Goal: Task Accomplishment & Management: Manage account settings

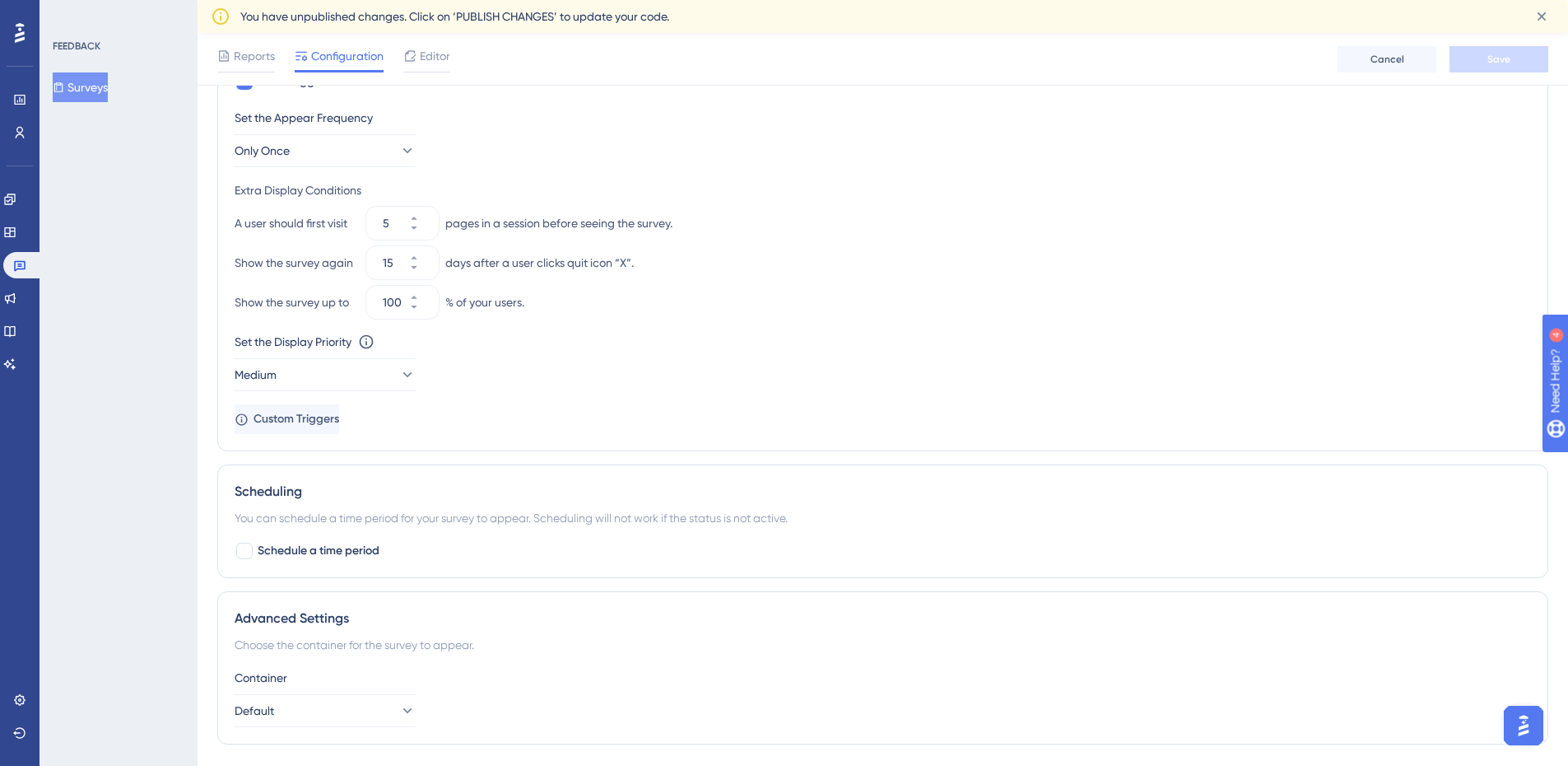
scroll to position [818, 0]
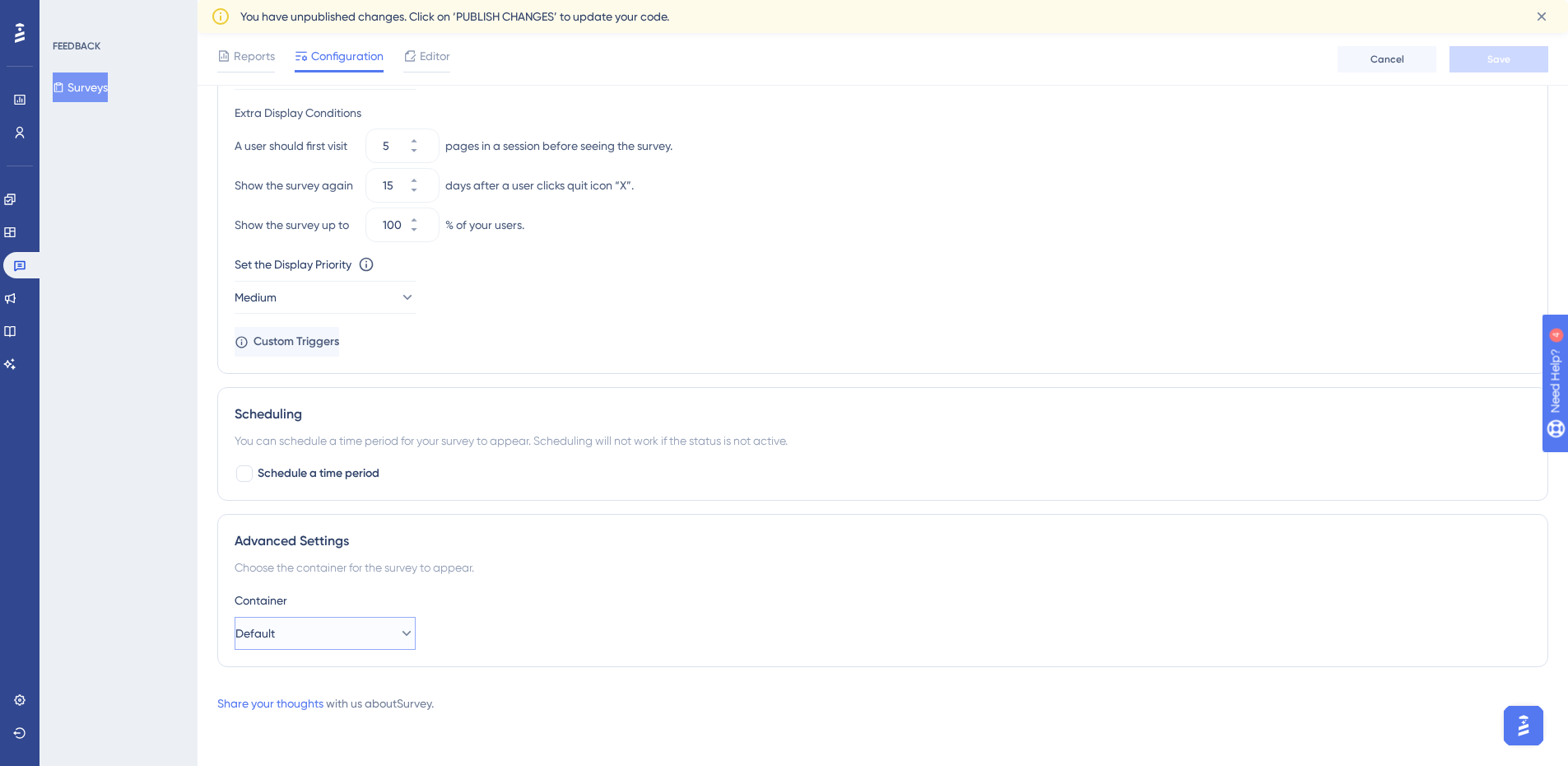
click at [398, 640] on icon at bounding box center [406, 632] width 17 height 17
click at [393, 640] on icon at bounding box center [394, 632] width 17 height 17
click at [547, 598] on div "Container" at bounding box center [883, 600] width 1296 height 19
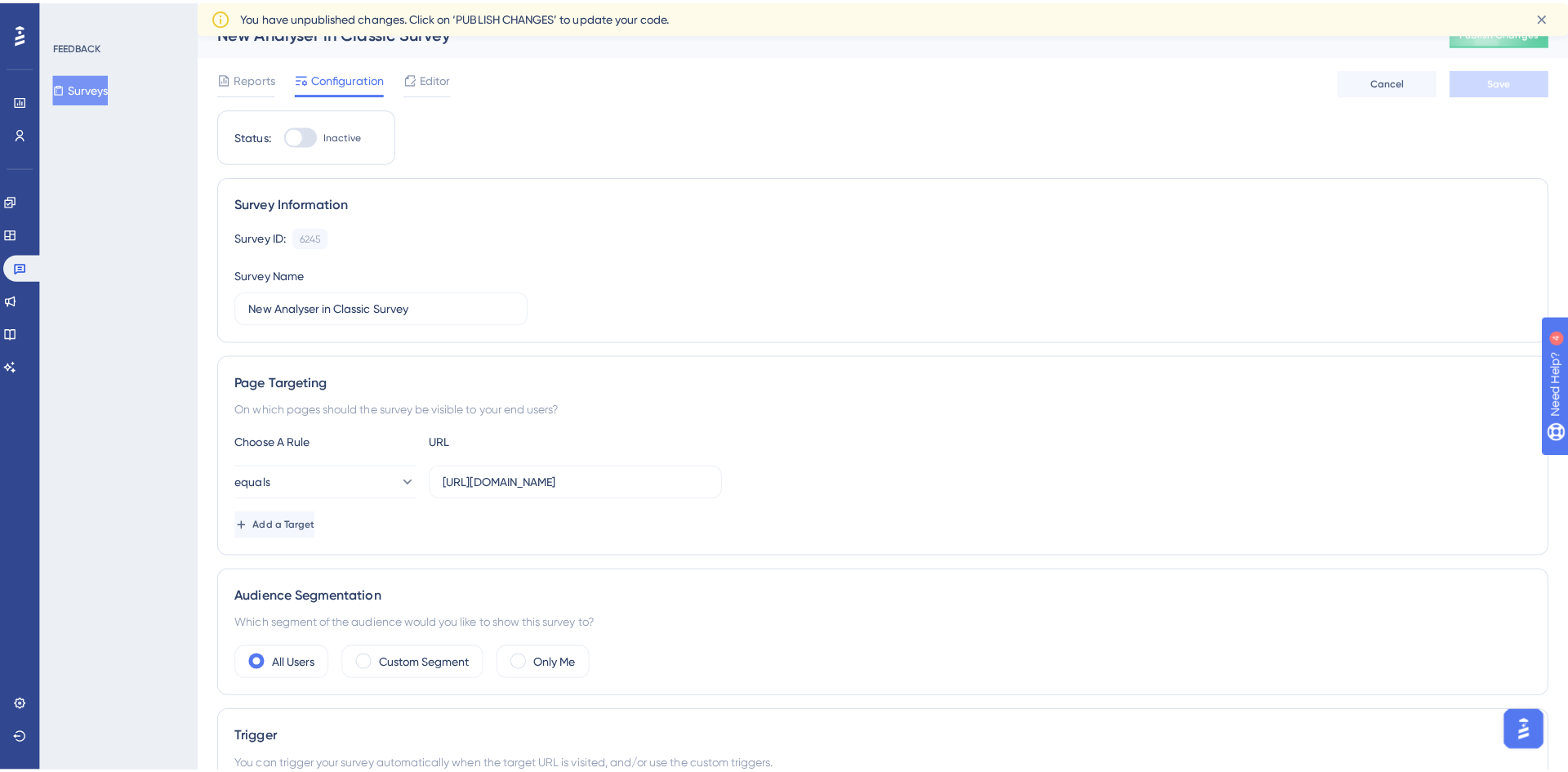
scroll to position [0, 0]
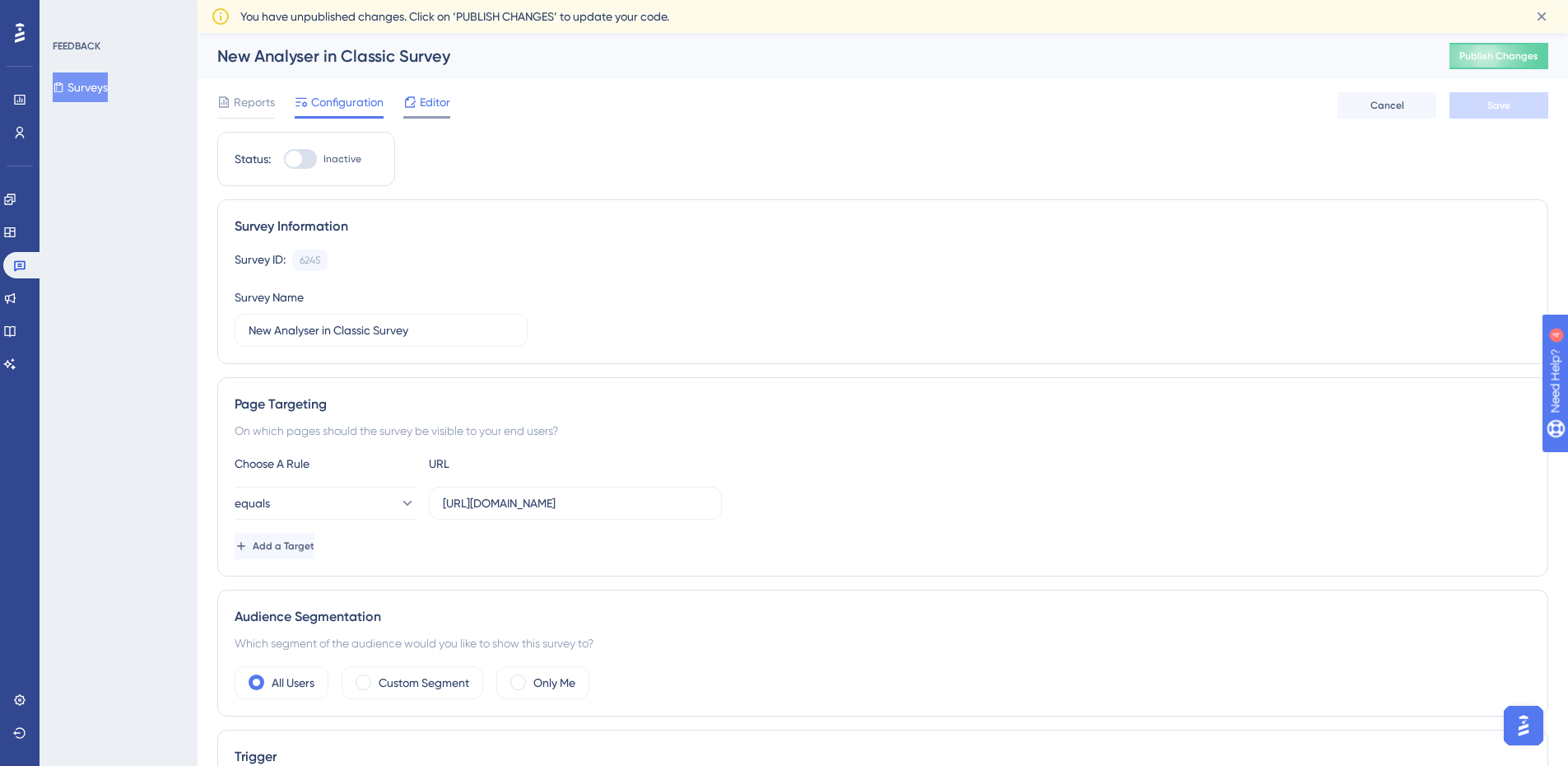
click at [427, 96] on span "Editor" at bounding box center [435, 102] width 30 height 19
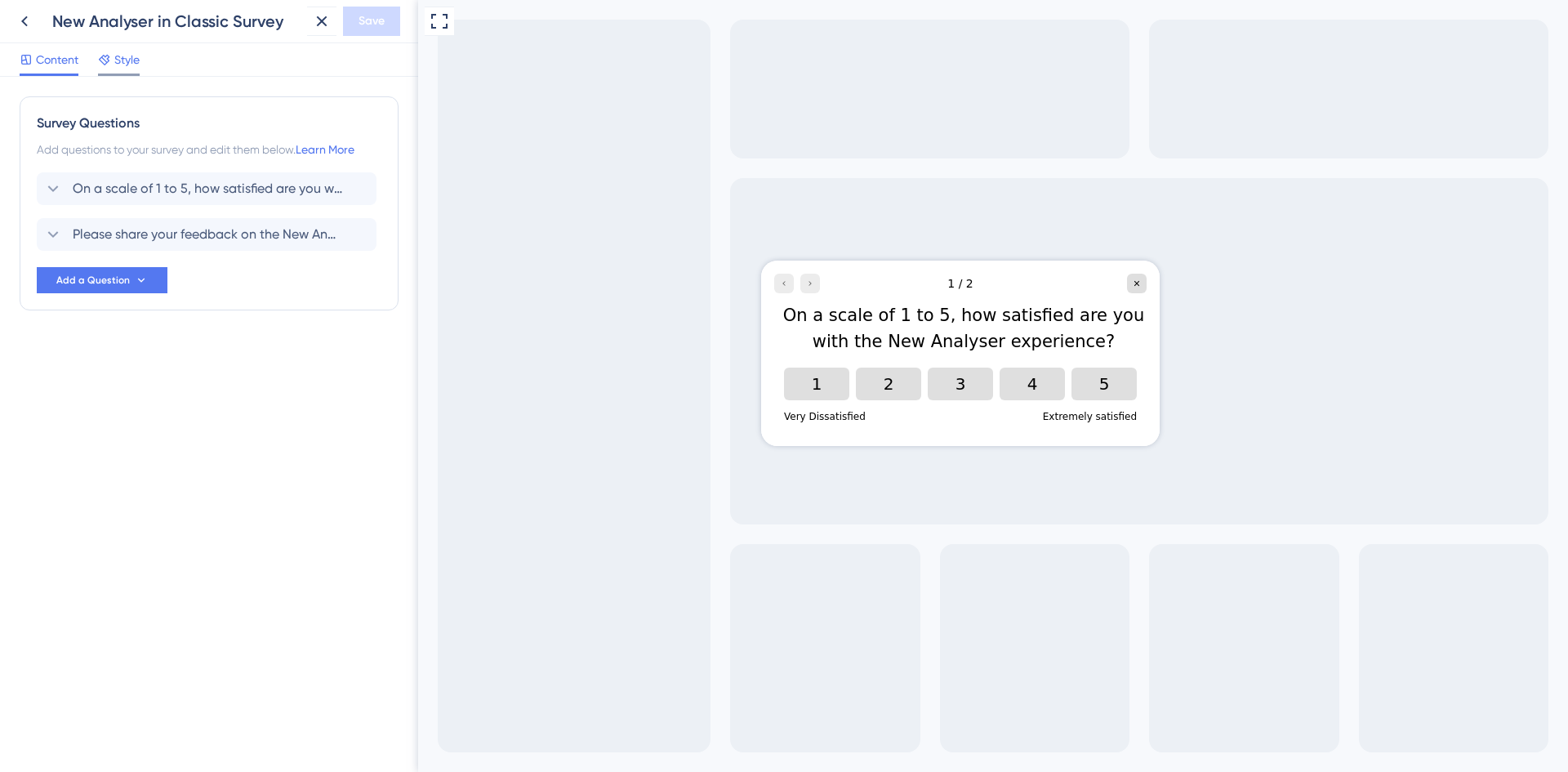
click at [111, 64] on icon at bounding box center [104, 59] width 13 height 13
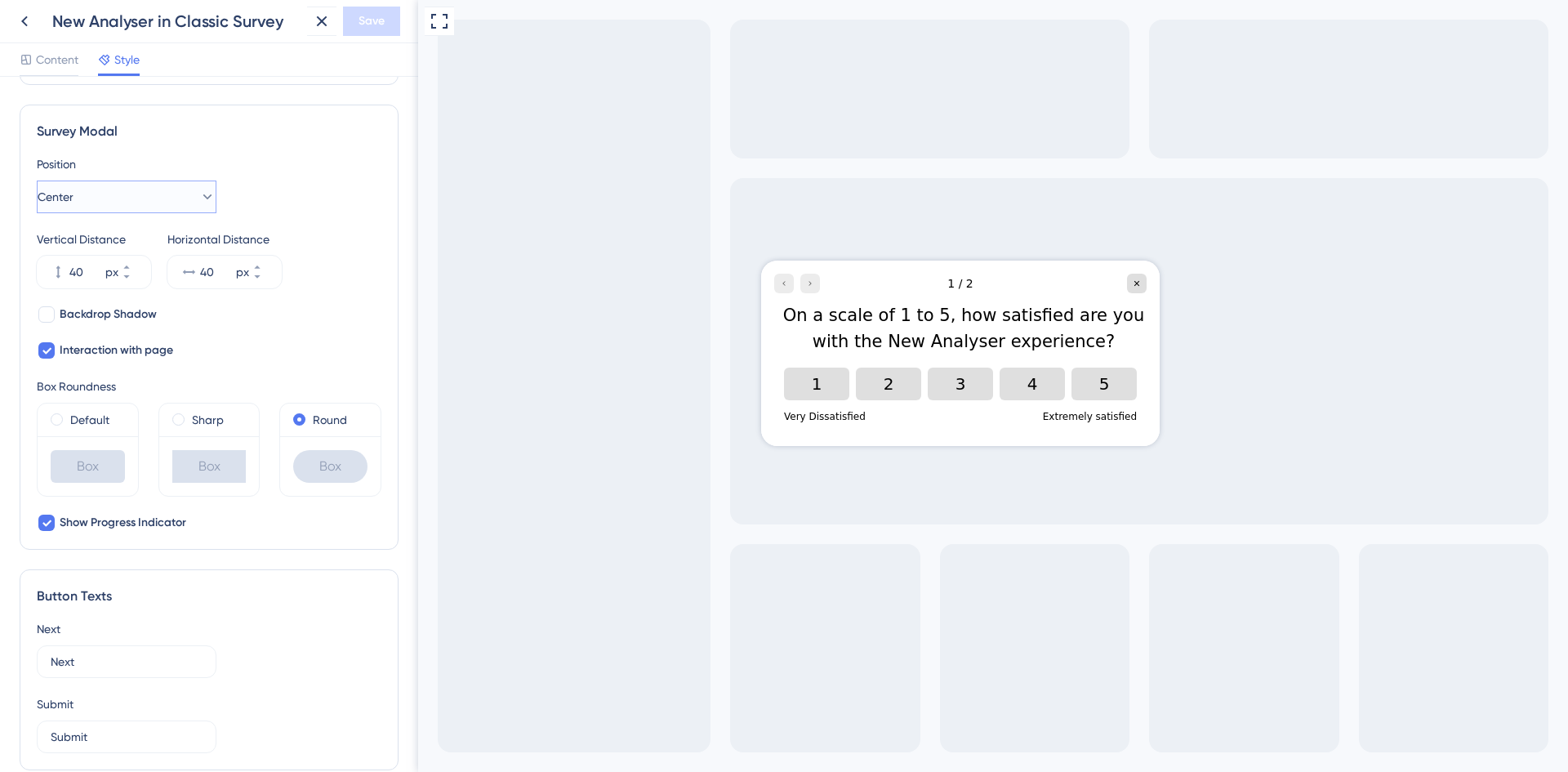
click at [173, 197] on button "Center" at bounding box center [126, 197] width 180 height 32
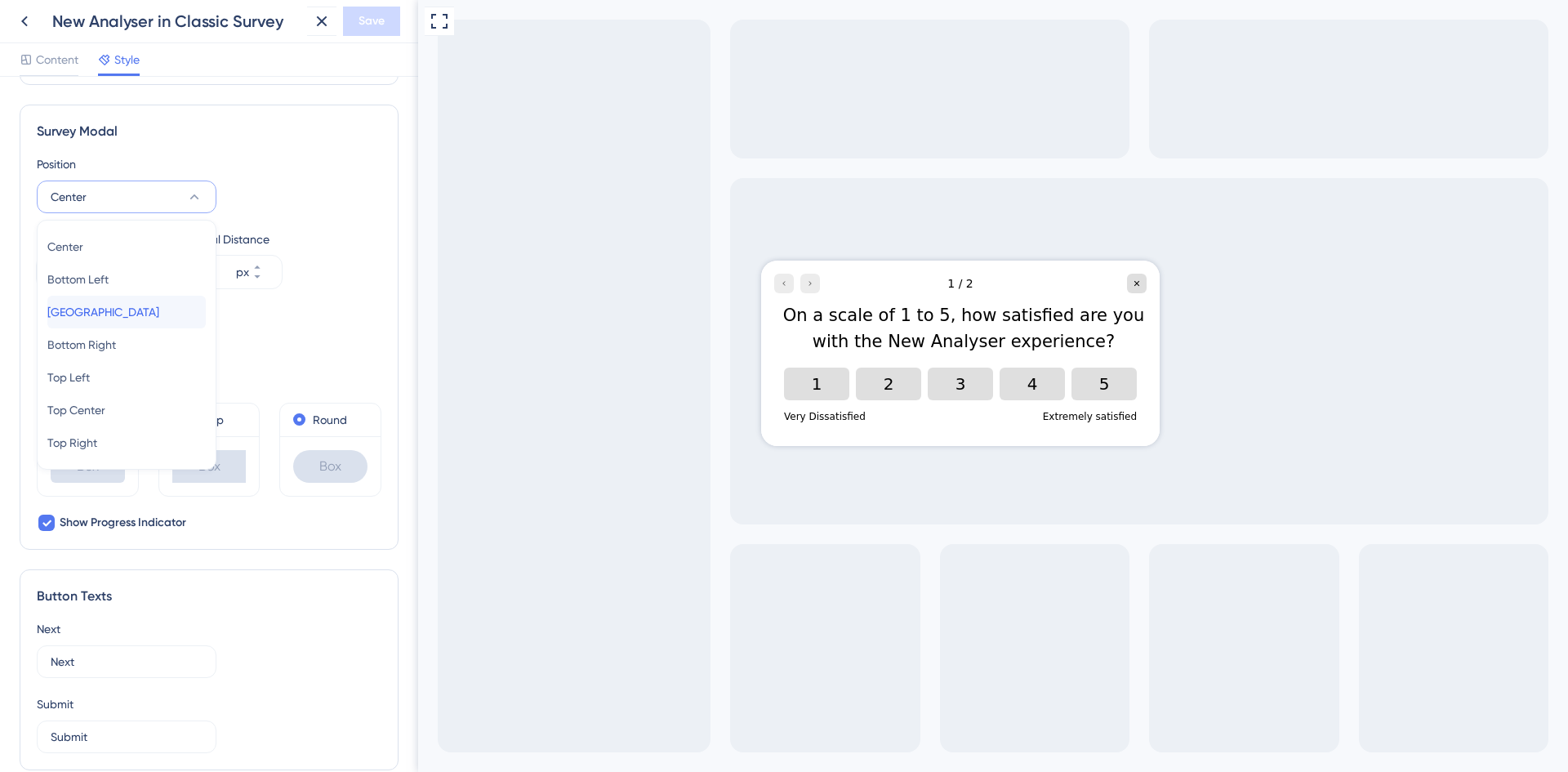
click at [154, 310] on div "[GEOGRAPHIC_DATA]" at bounding box center [126, 311] width 159 height 32
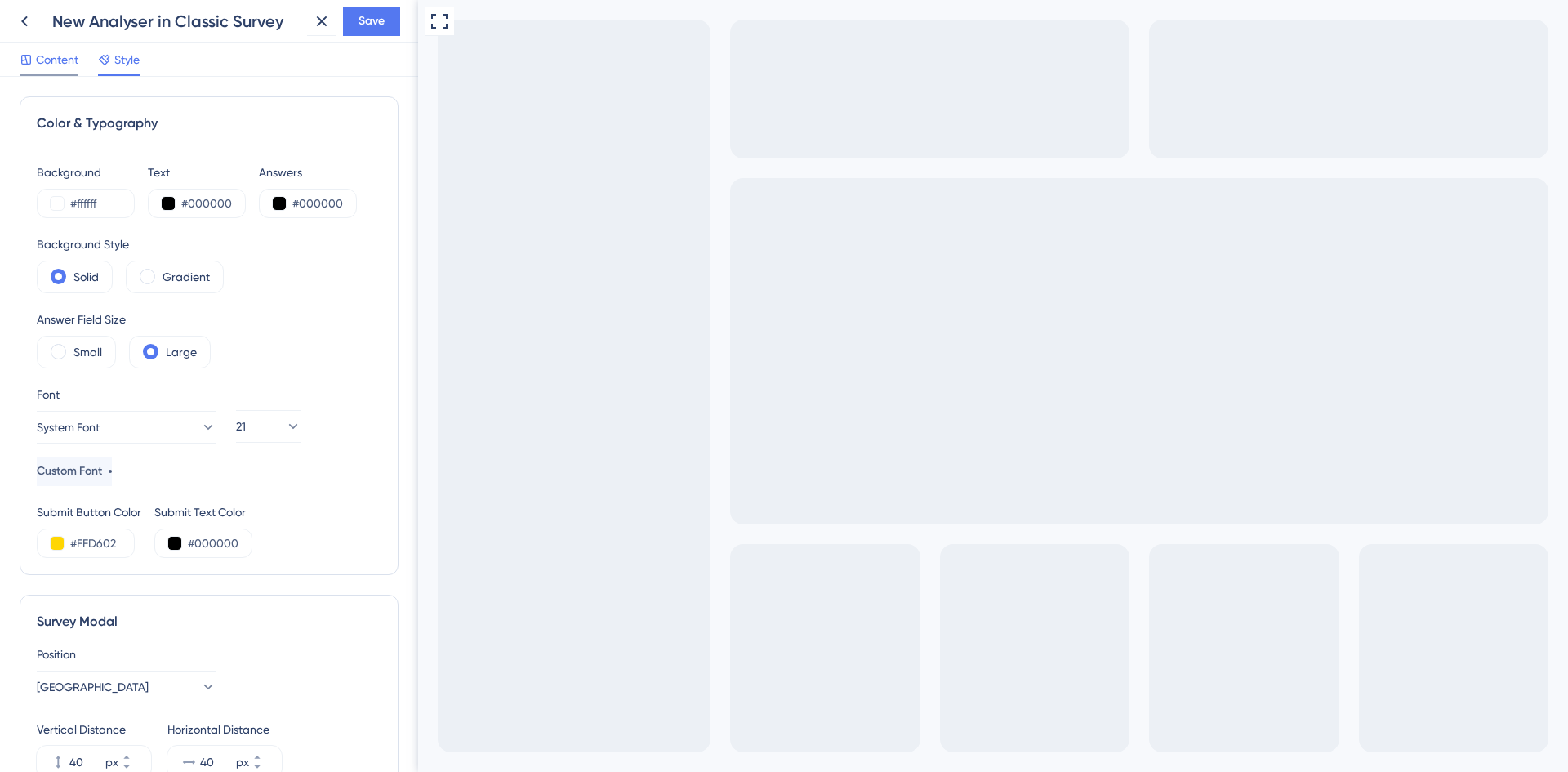
click at [51, 53] on span "Content" at bounding box center [57, 60] width 42 height 19
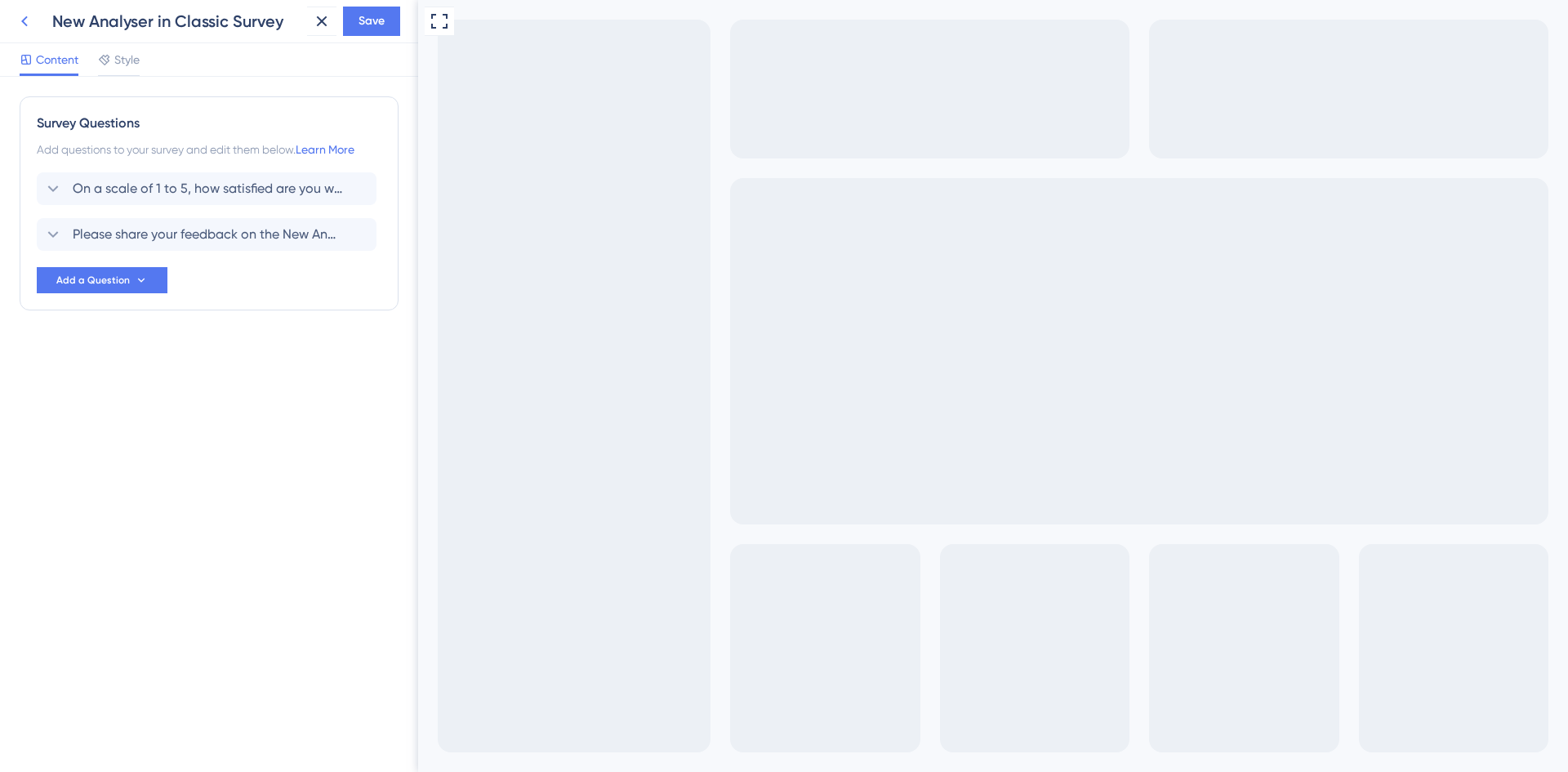
click at [28, 25] on icon at bounding box center [25, 21] width 19 height 19
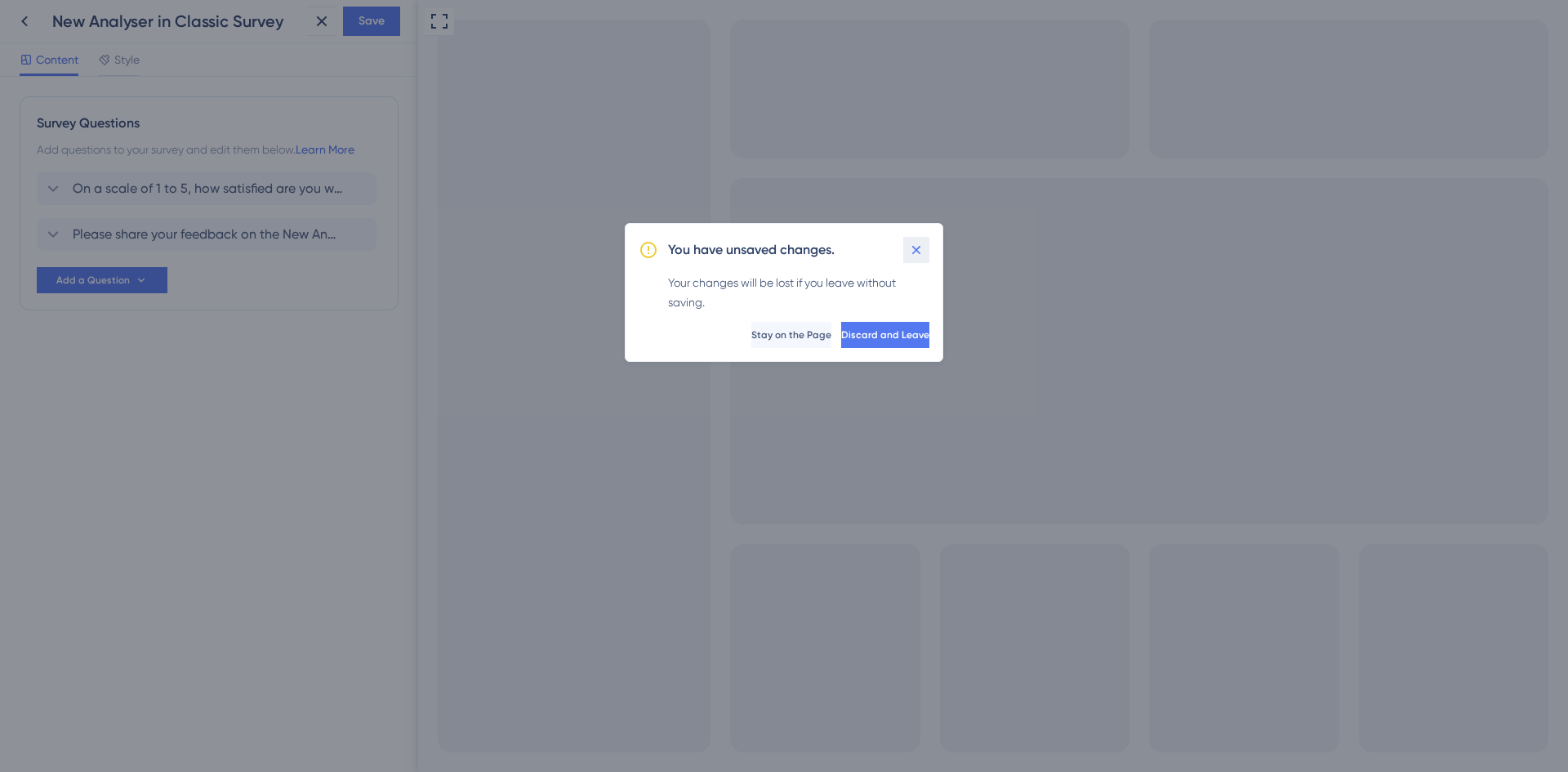
drag, startPoint x: 914, startPoint y: 250, endPoint x: 31, endPoint y: 103, distance: 895.2
click at [914, 250] on icon at bounding box center [916, 250] width 17 height 17
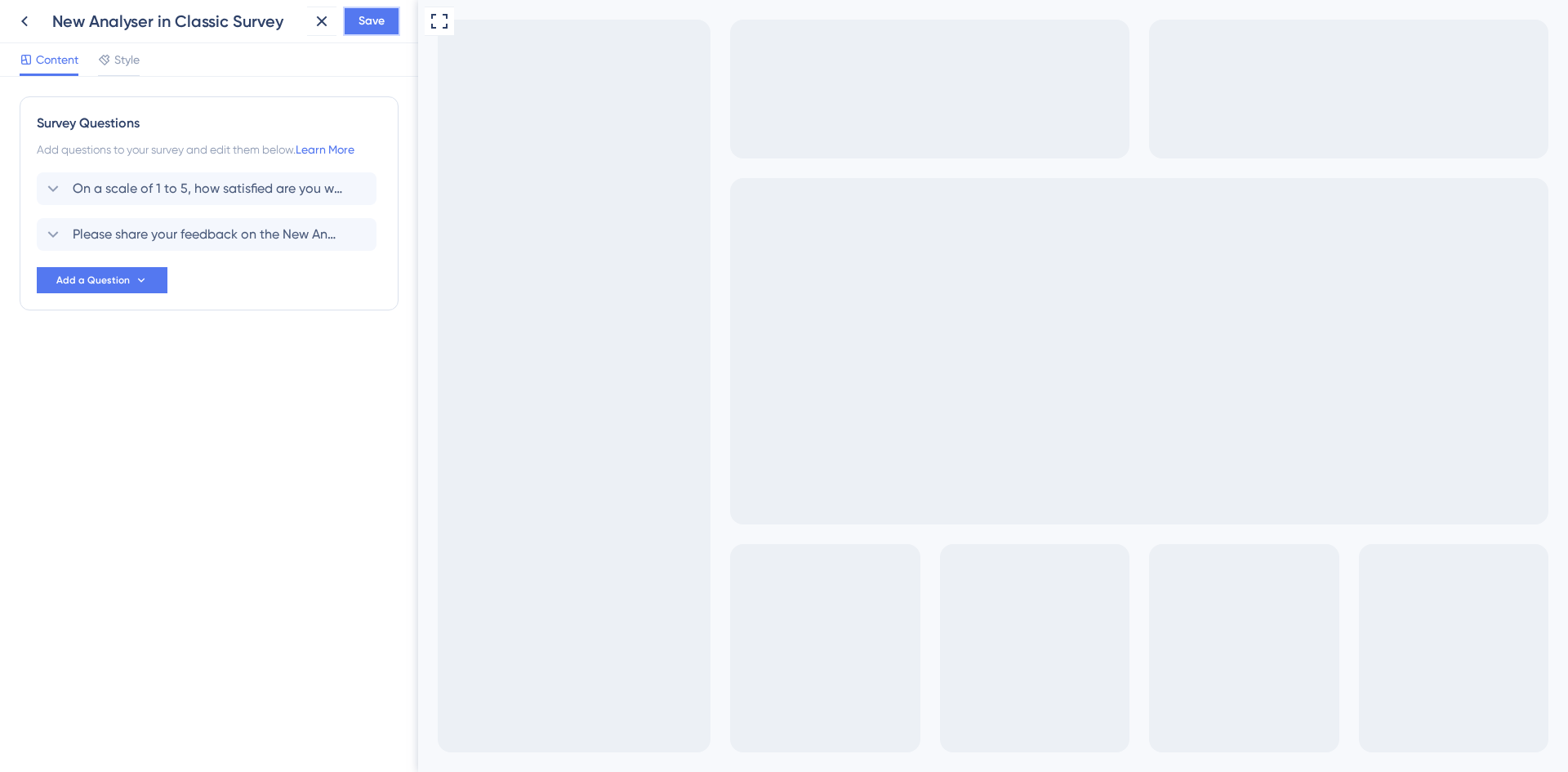
click at [382, 13] on span "Save" at bounding box center [372, 21] width 26 height 19
click at [306, 31] on icon at bounding box center [310, 30] width 17 height 17
click at [32, 25] on icon at bounding box center [25, 21] width 19 height 19
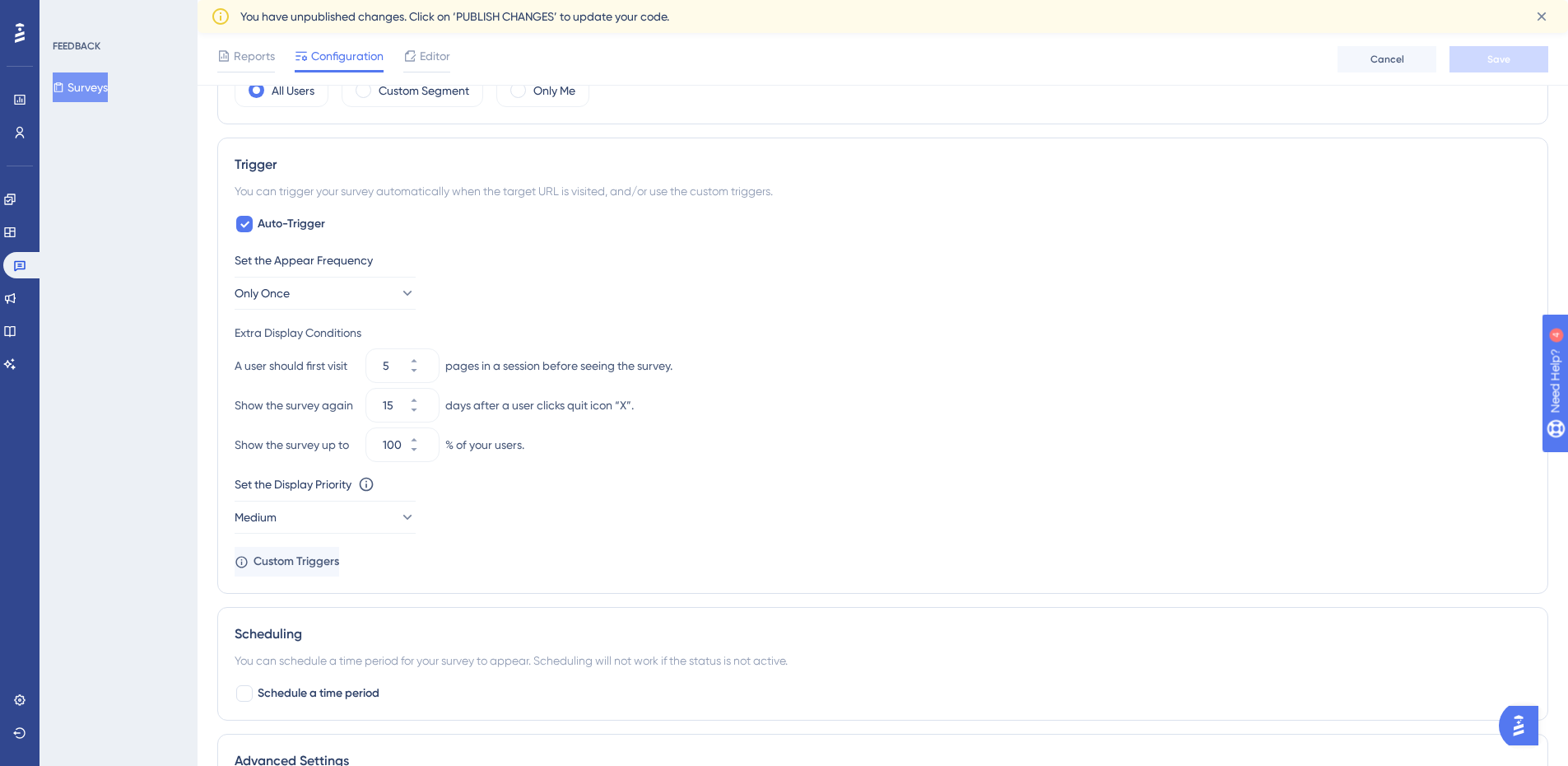
scroll to position [659, 0]
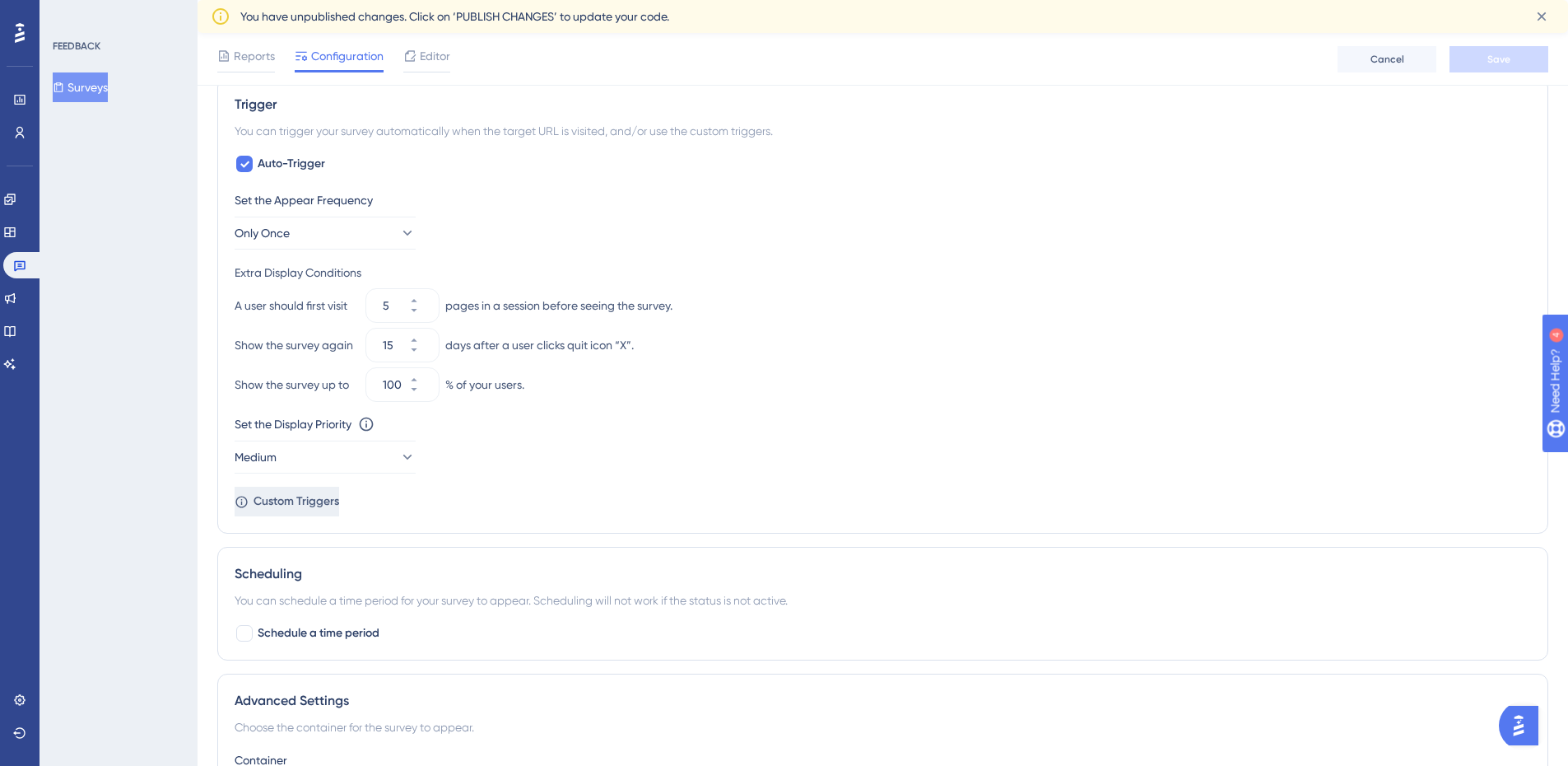
click at [294, 506] on span "Custom Triggers" at bounding box center [296, 502] width 86 height 19
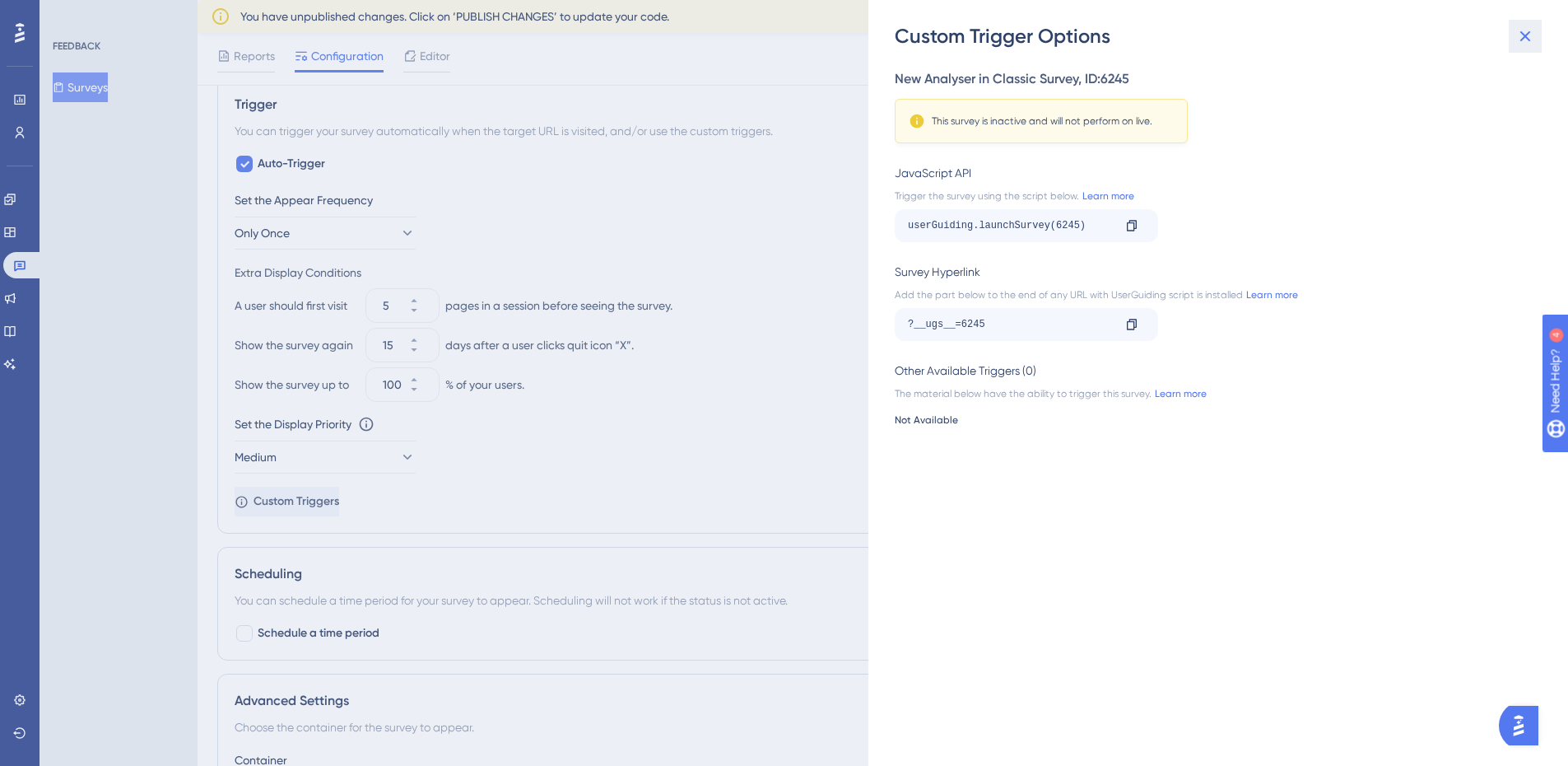
click at [1530, 38] on icon at bounding box center [1526, 36] width 19 height 19
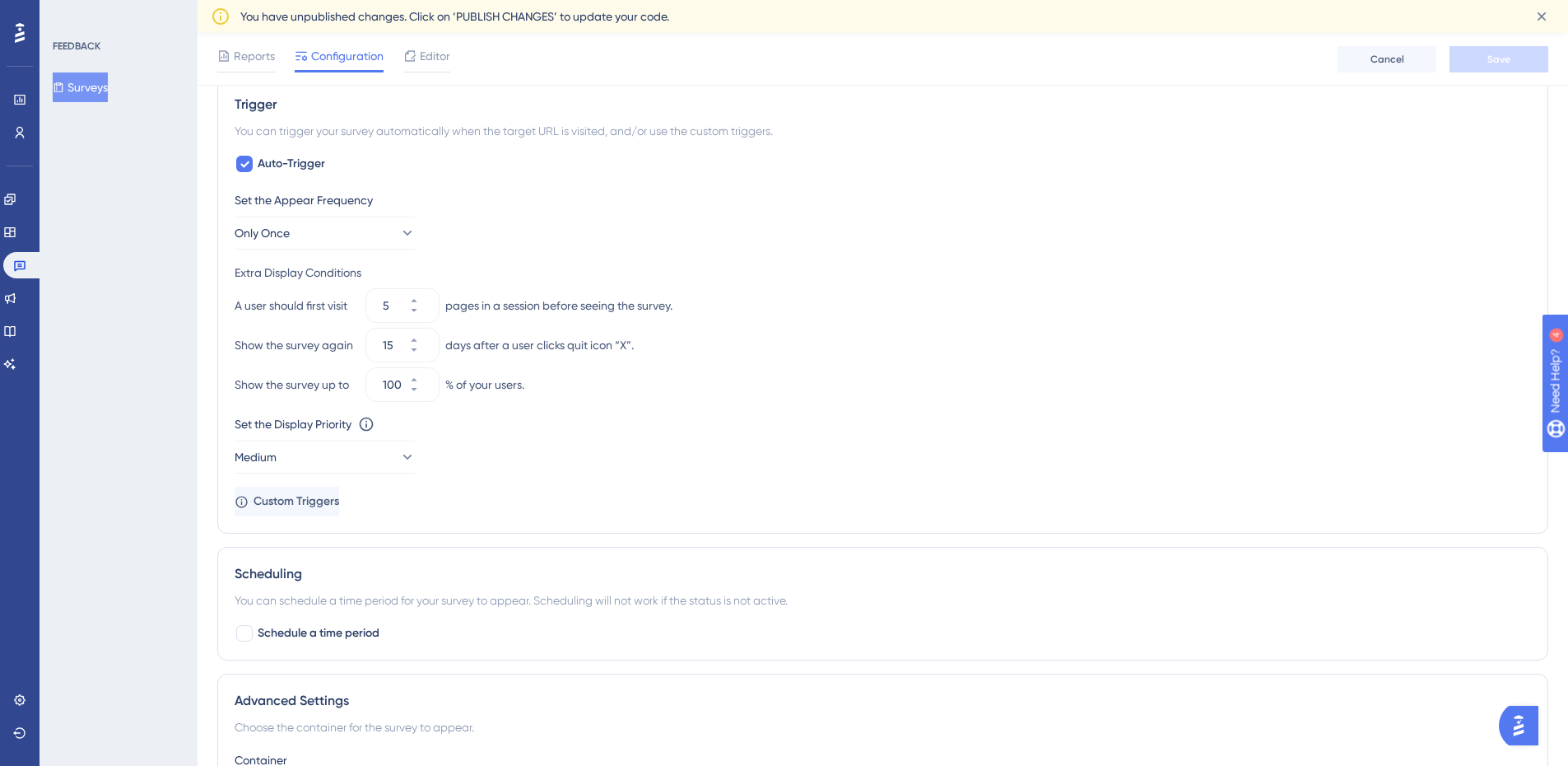
scroll to position [247, 0]
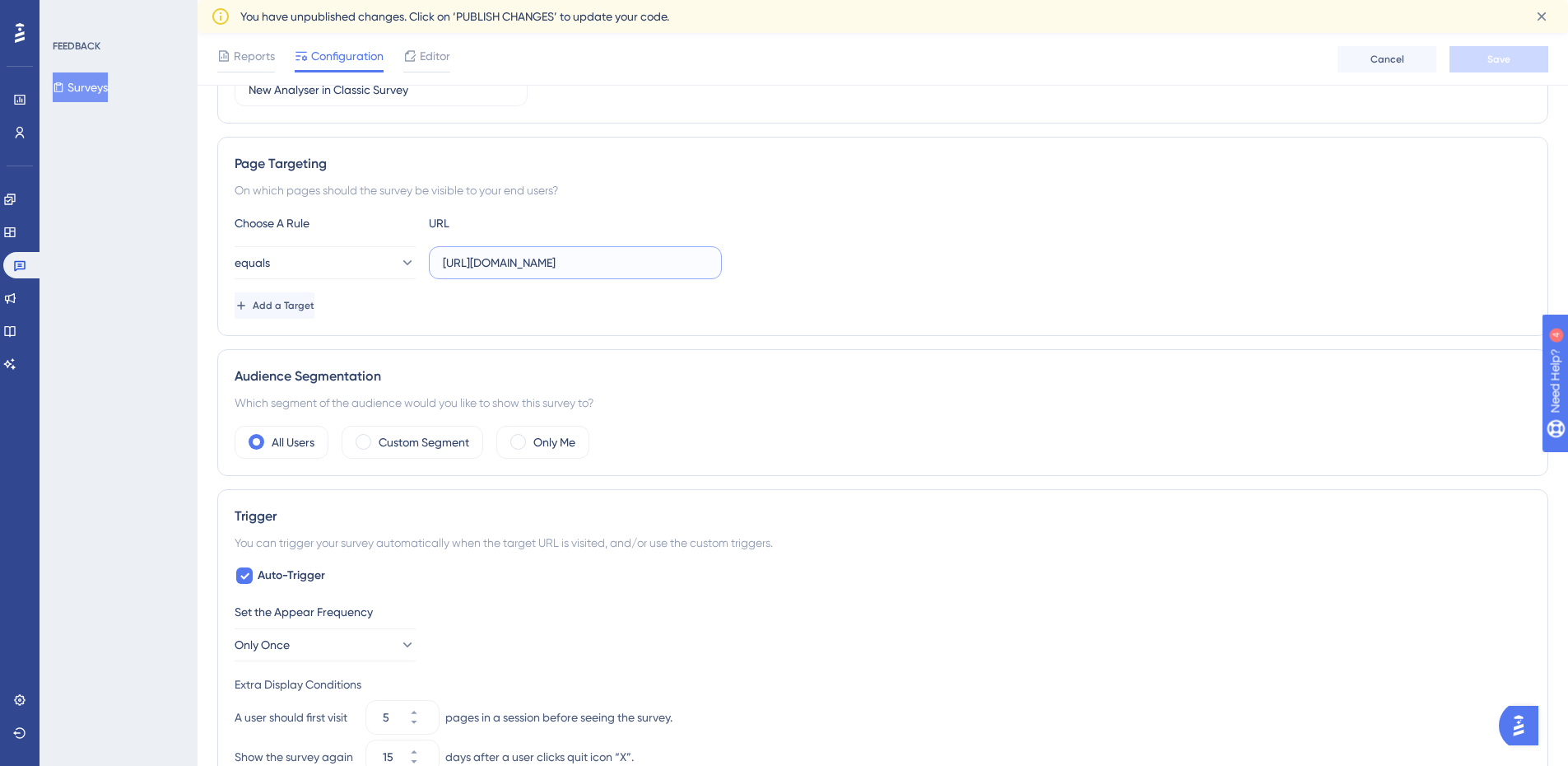
click at [567, 264] on input "[URL][DOMAIN_NAME]" at bounding box center [576, 263] width 265 height 18
click at [577, 260] on input "[URL][DOMAIN_NAME]" at bounding box center [576, 263] width 265 height 18
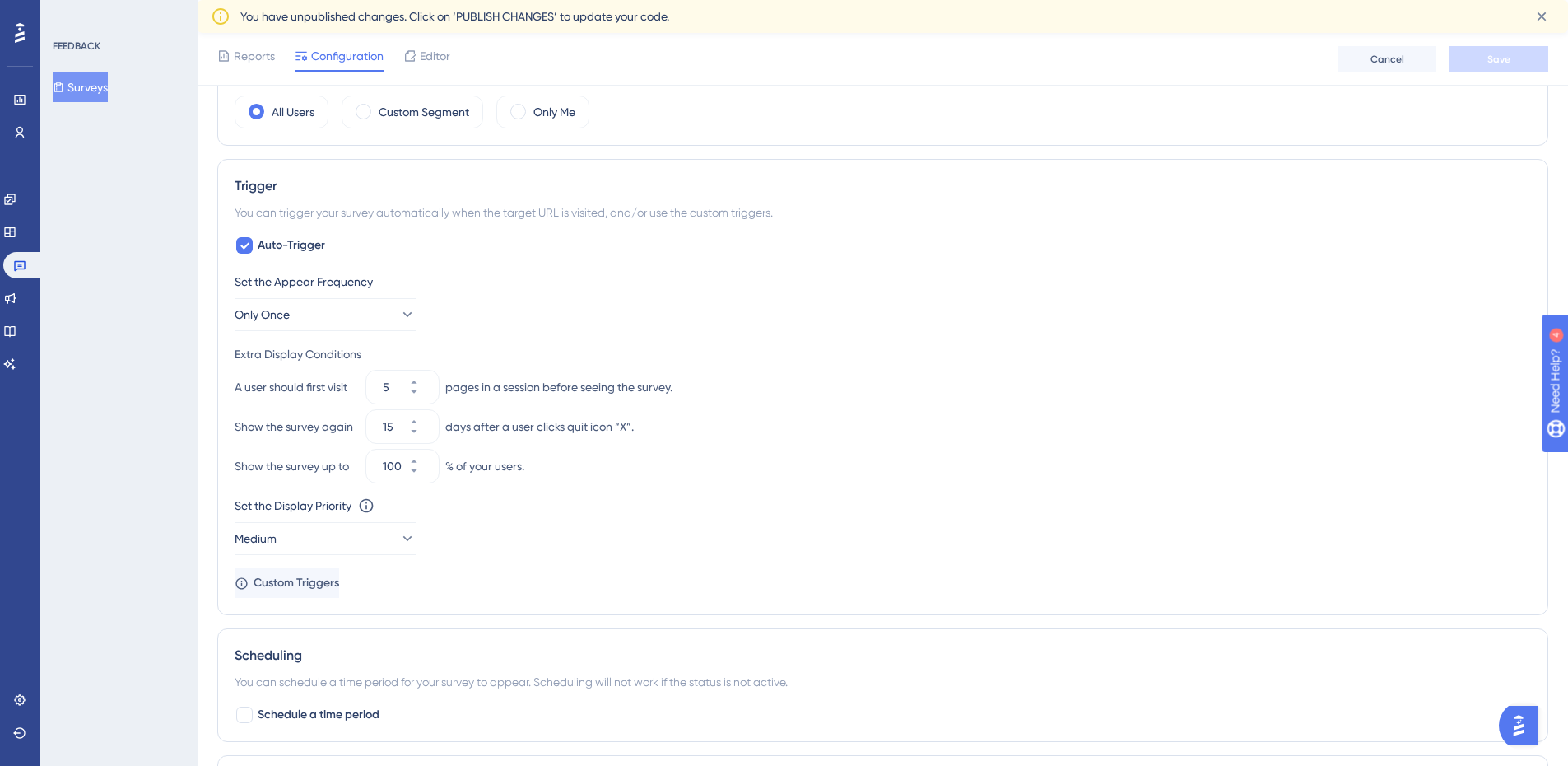
scroll to position [577, 0]
drag, startPoint x: 694, startPoint y: 387, endPoint x: 221, endPoint y: 385, distance: 473.0
click at [221, 385] on div "Trigger You can trigger your survey automatically when the target URL is visite…" at bounding box center [883, 388] width 1331 height 456
copy div "A user should first visit pages in a session before seeing the survey."
drag, startPoint x: 398, startPoint y: 387, endPoint x: 387, endPoint y: 389, distance: 11.2
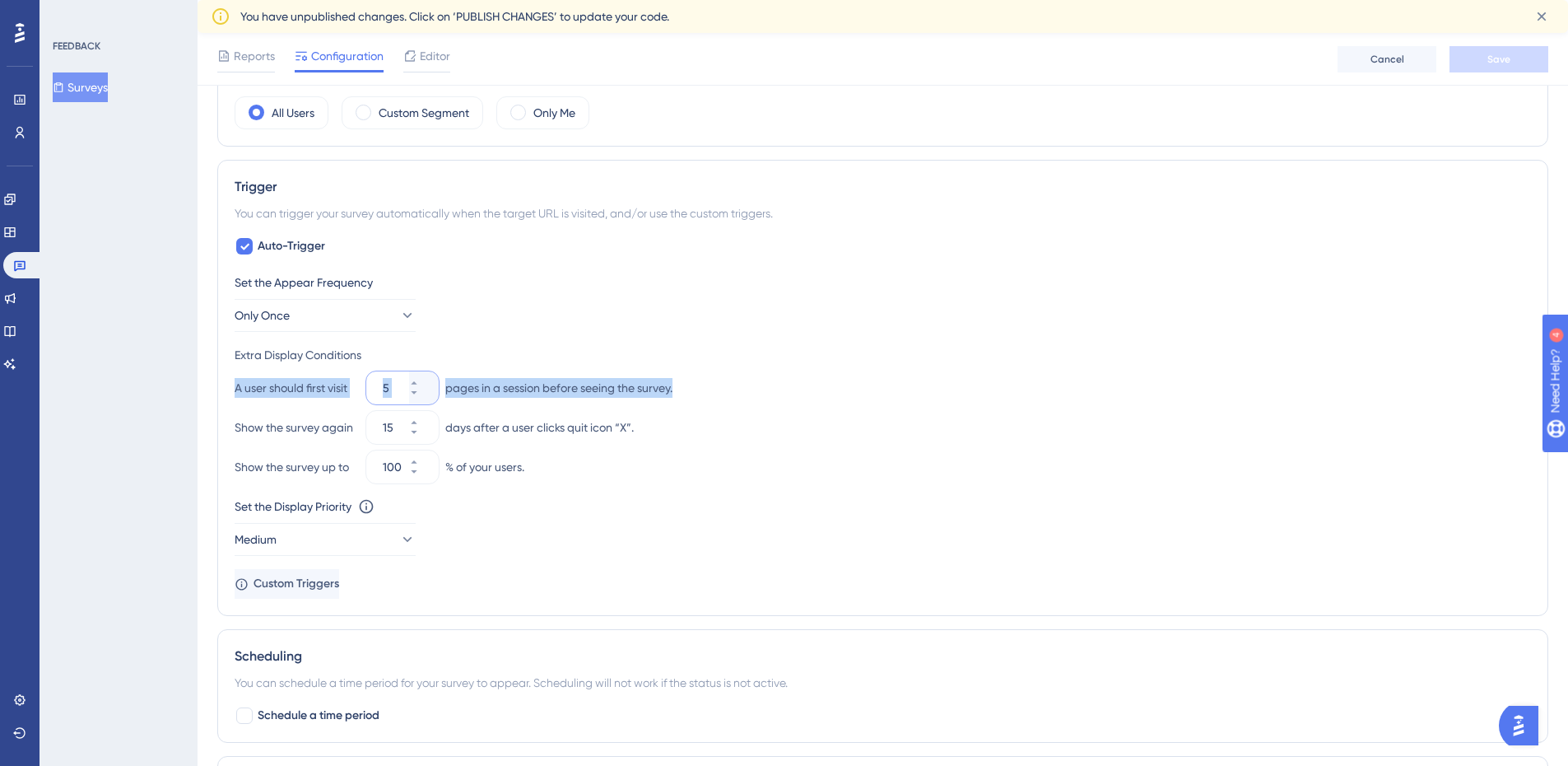
click at [398, 387] on input "5" at bounding box center [394, 387] width 23 height 19
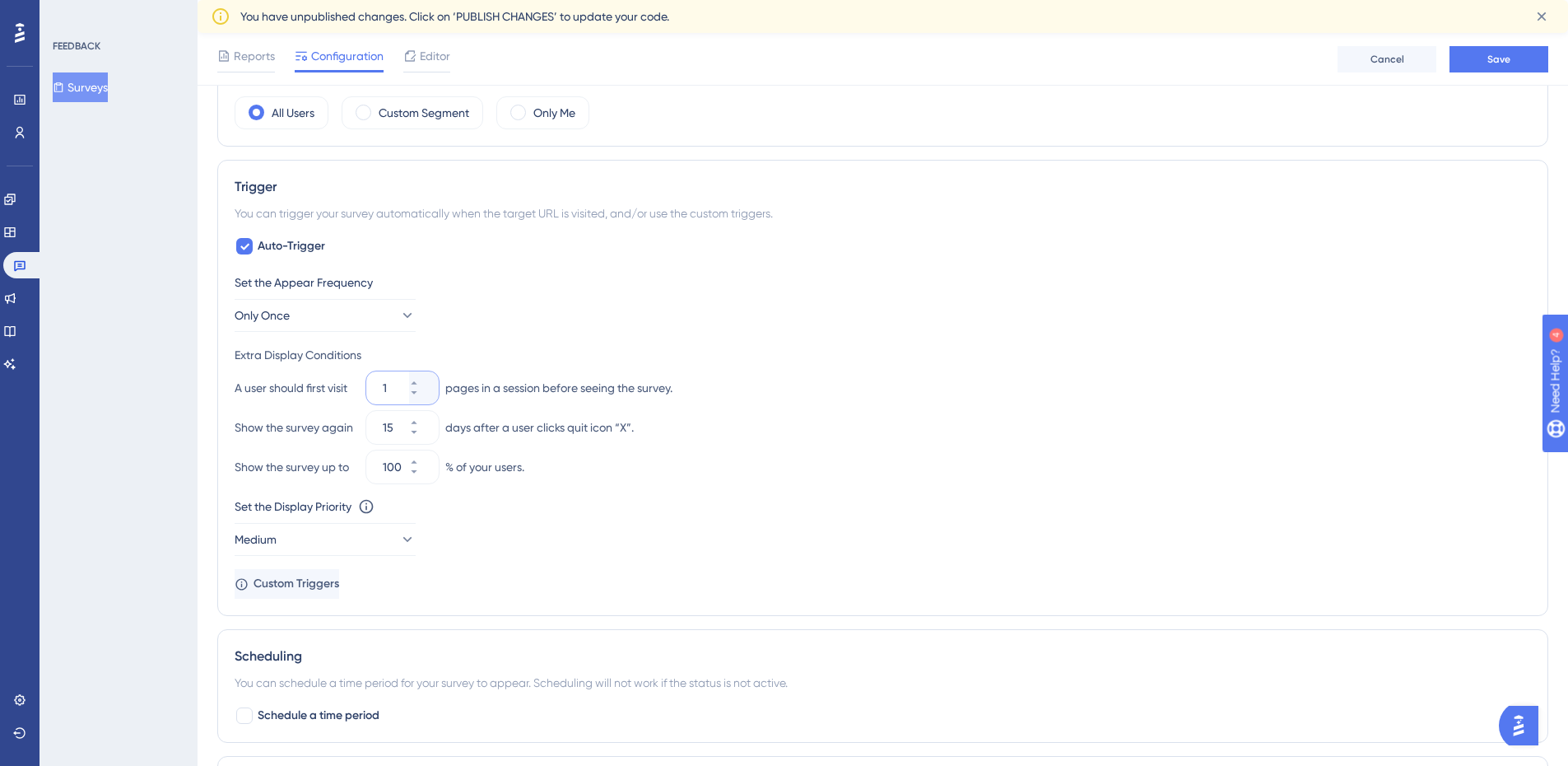
scroll to position [494, 0]
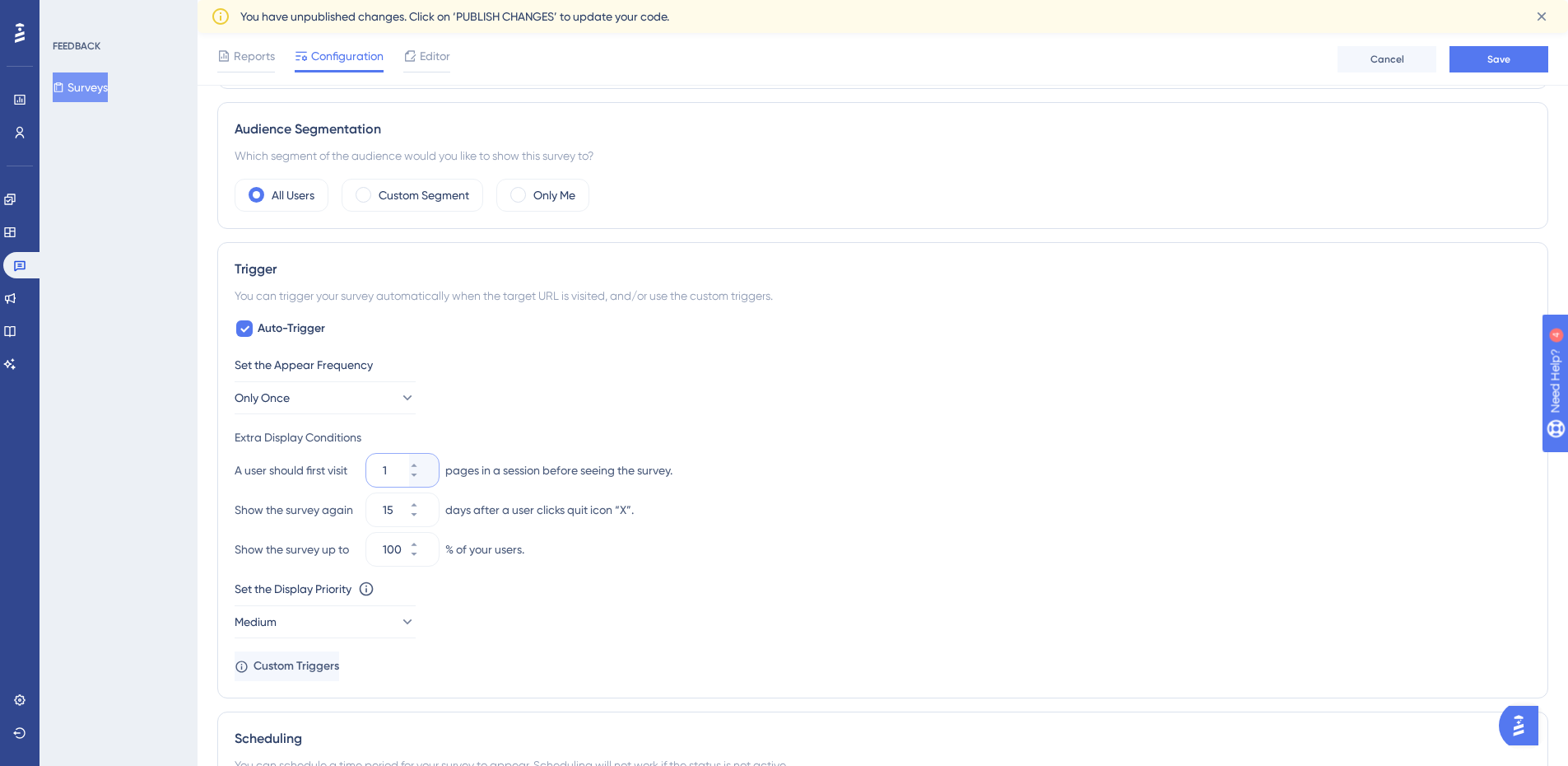
type input "1"
click at [828, 577] on div "Set the Appear Frequency Only Once Extra Display Conditions A user should first…" at bounding box center [883, 517] width 1296 height 326
click at [1495, 59] on span "Save" at bounding box center [1499, 59] width 23 height 13
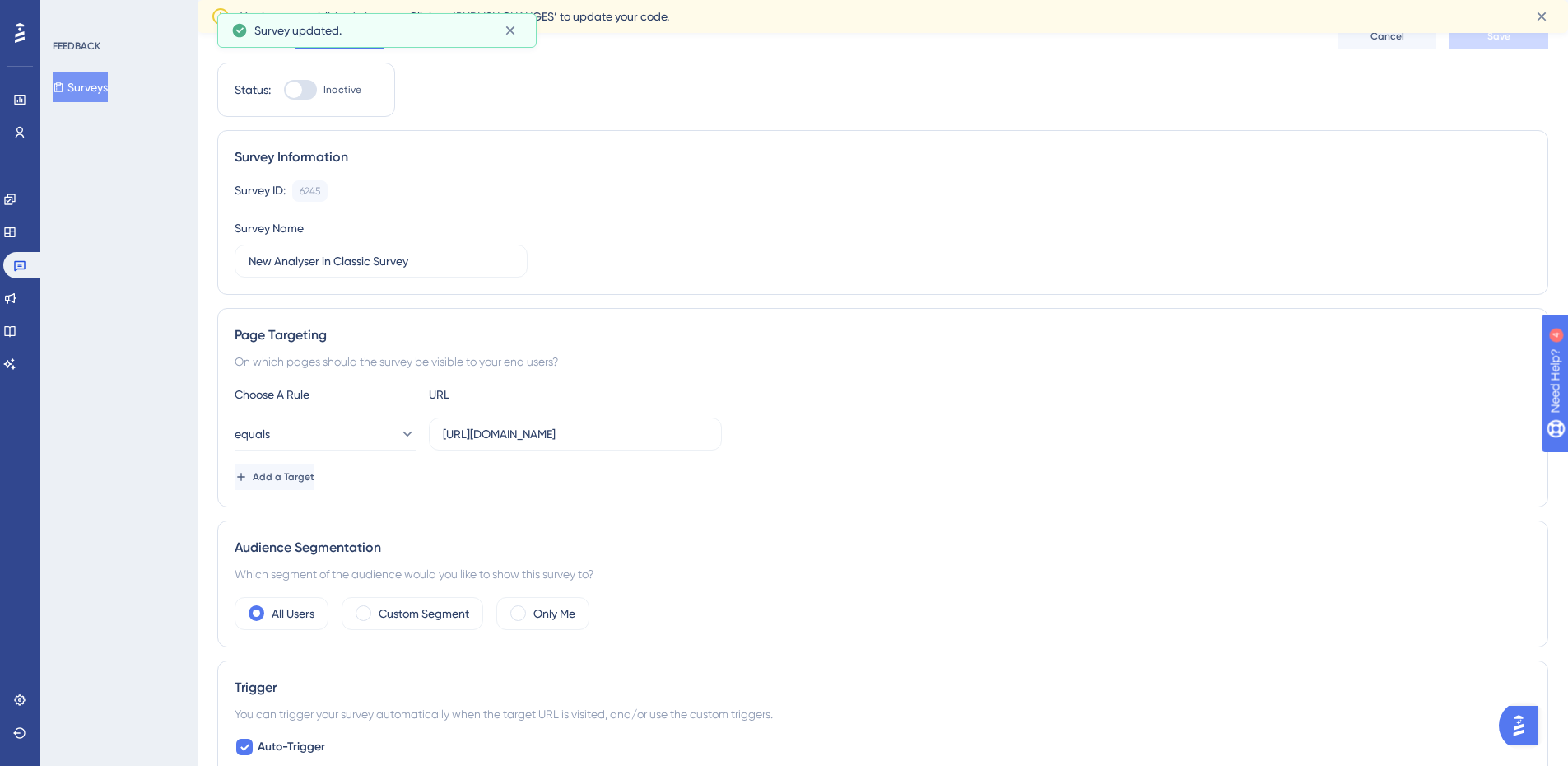
scroll to position [0, 0]
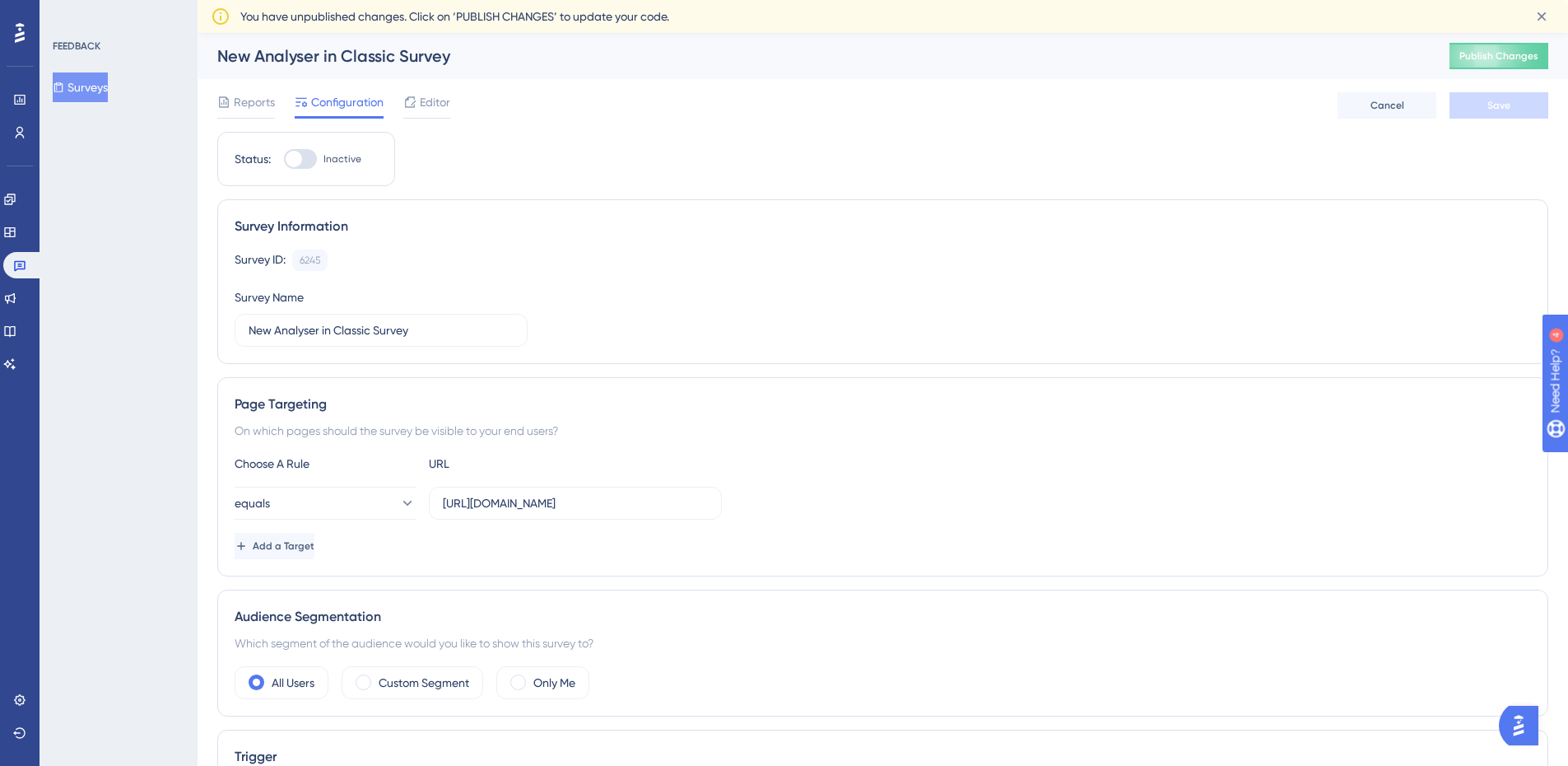
click at [306, 154] on div at bounding box center [300, 158] width 33 height 19
click at [284, 159] on input "Inactive" at bounding box center [283, 159] width 1 height 1
click at [298, 157] on div at bounding box center [300, 158] width 33 height 19
click at [284, 159] on input "Active" at bounding box center [283, 159] width 1 height 1
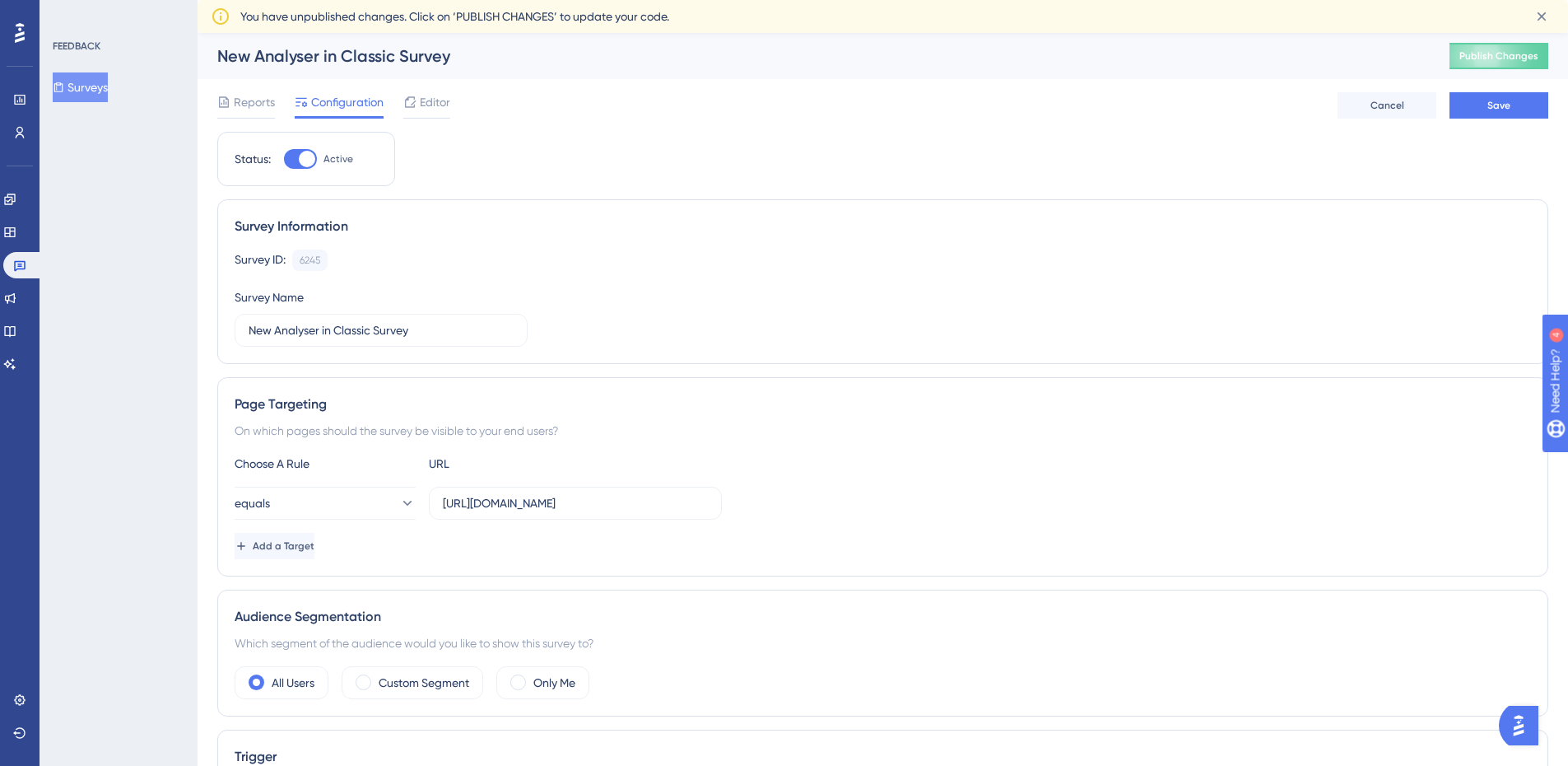
checkbox input "false"
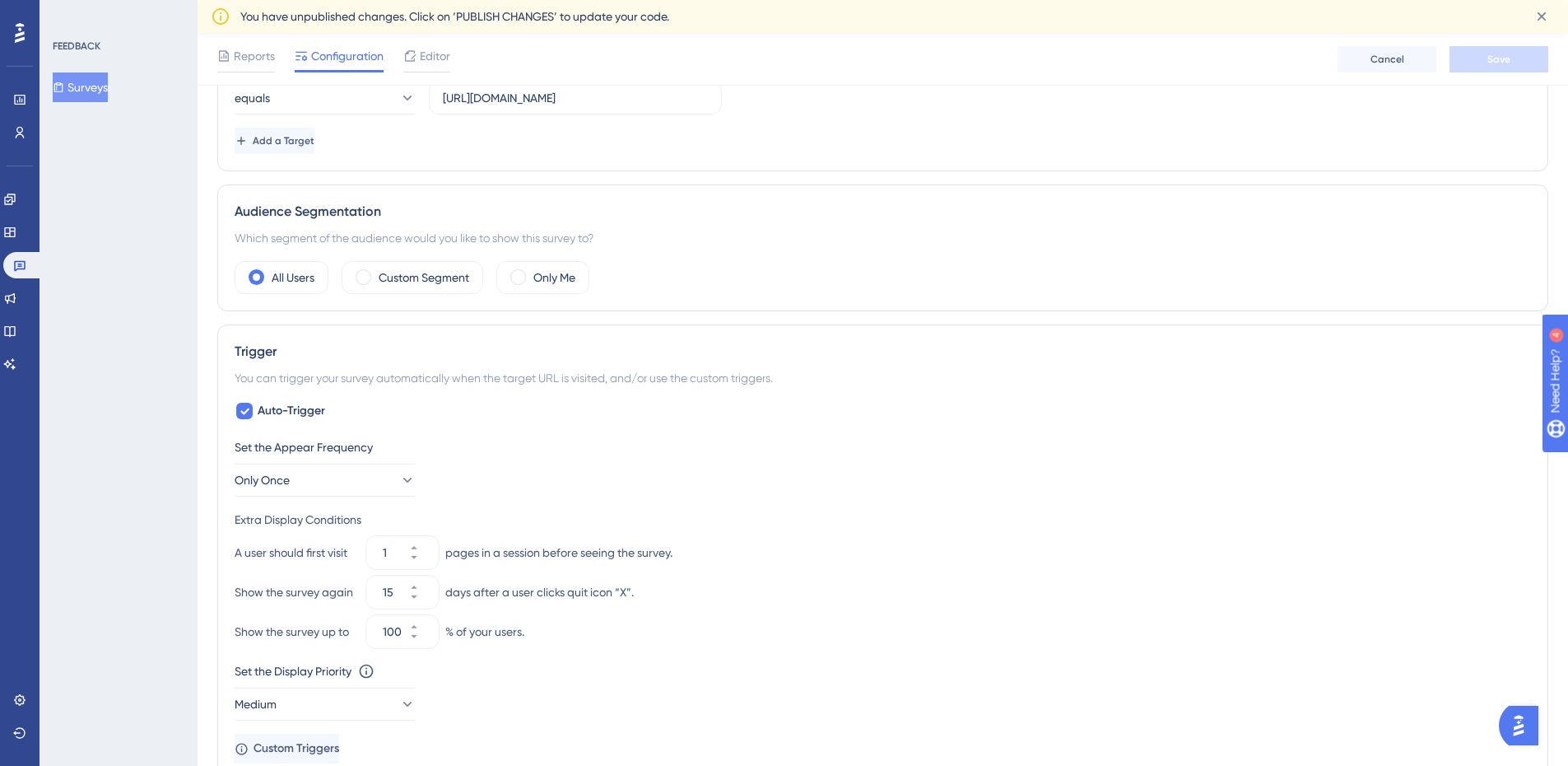
scroll to position [818, 0]
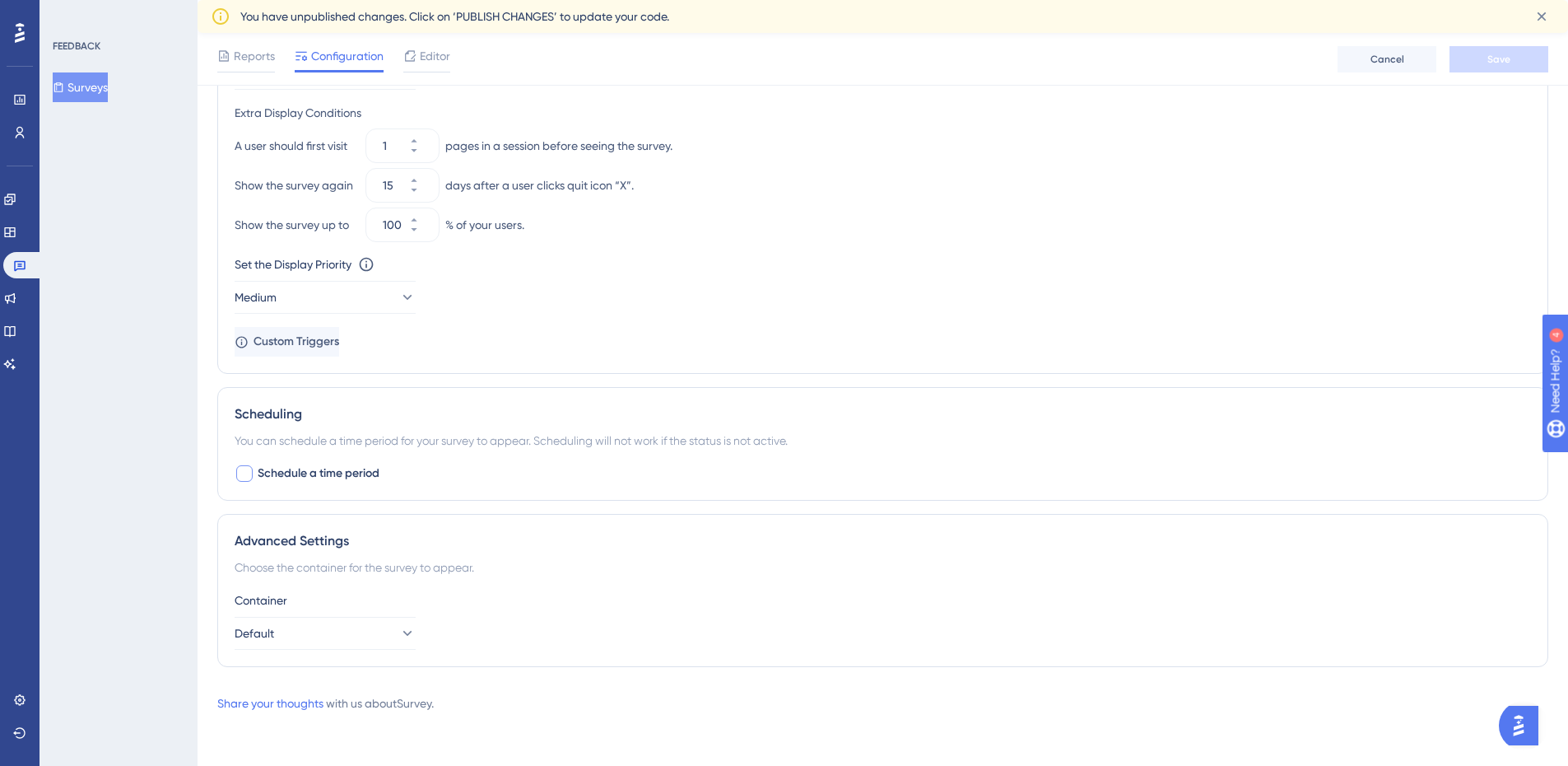
click at [243, 474] on div at bounding box center [244, 473] width 17 height 17
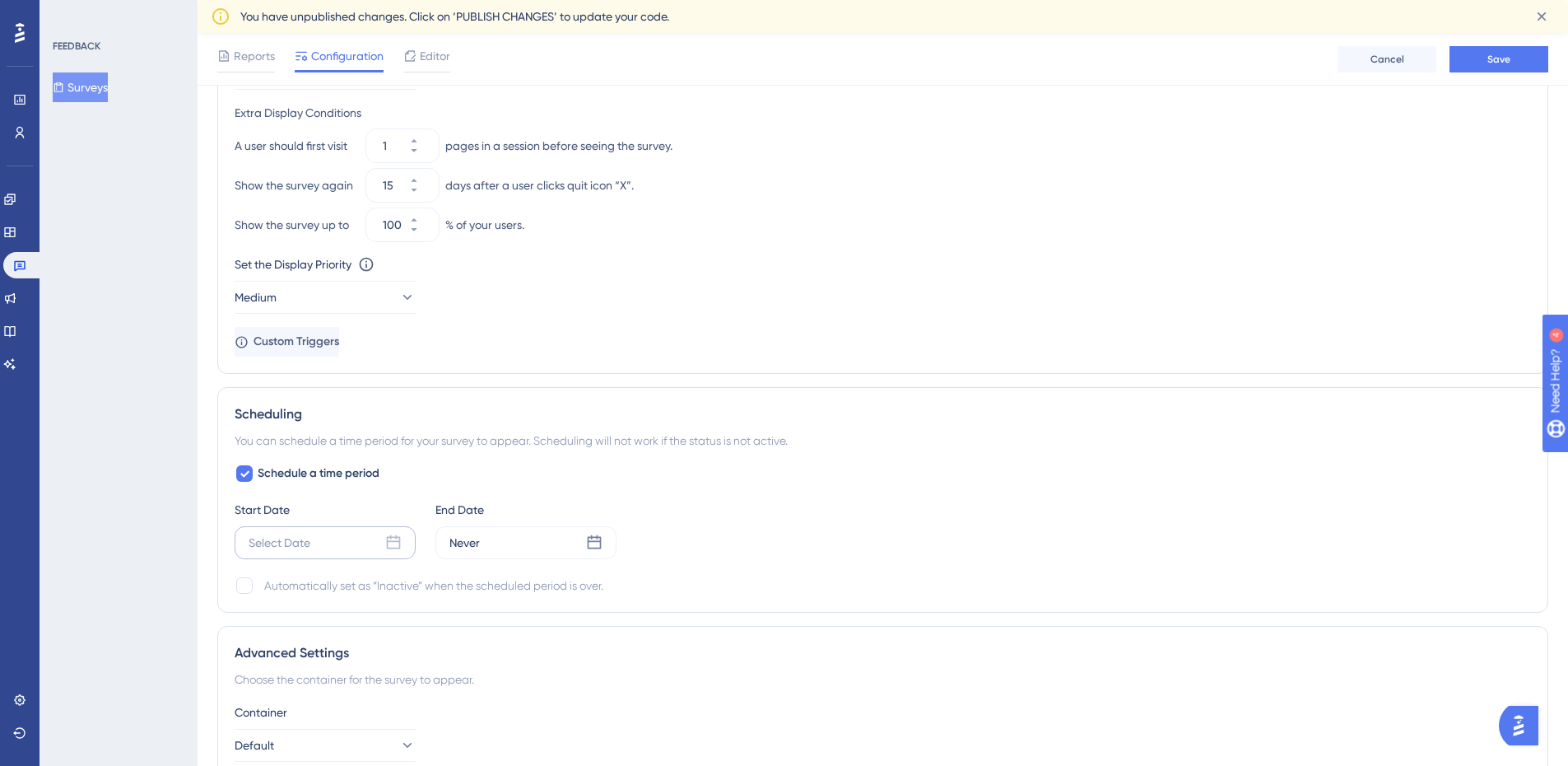
click at [400, 545] on icon at bounding box center [394, 542] width 14 height 14
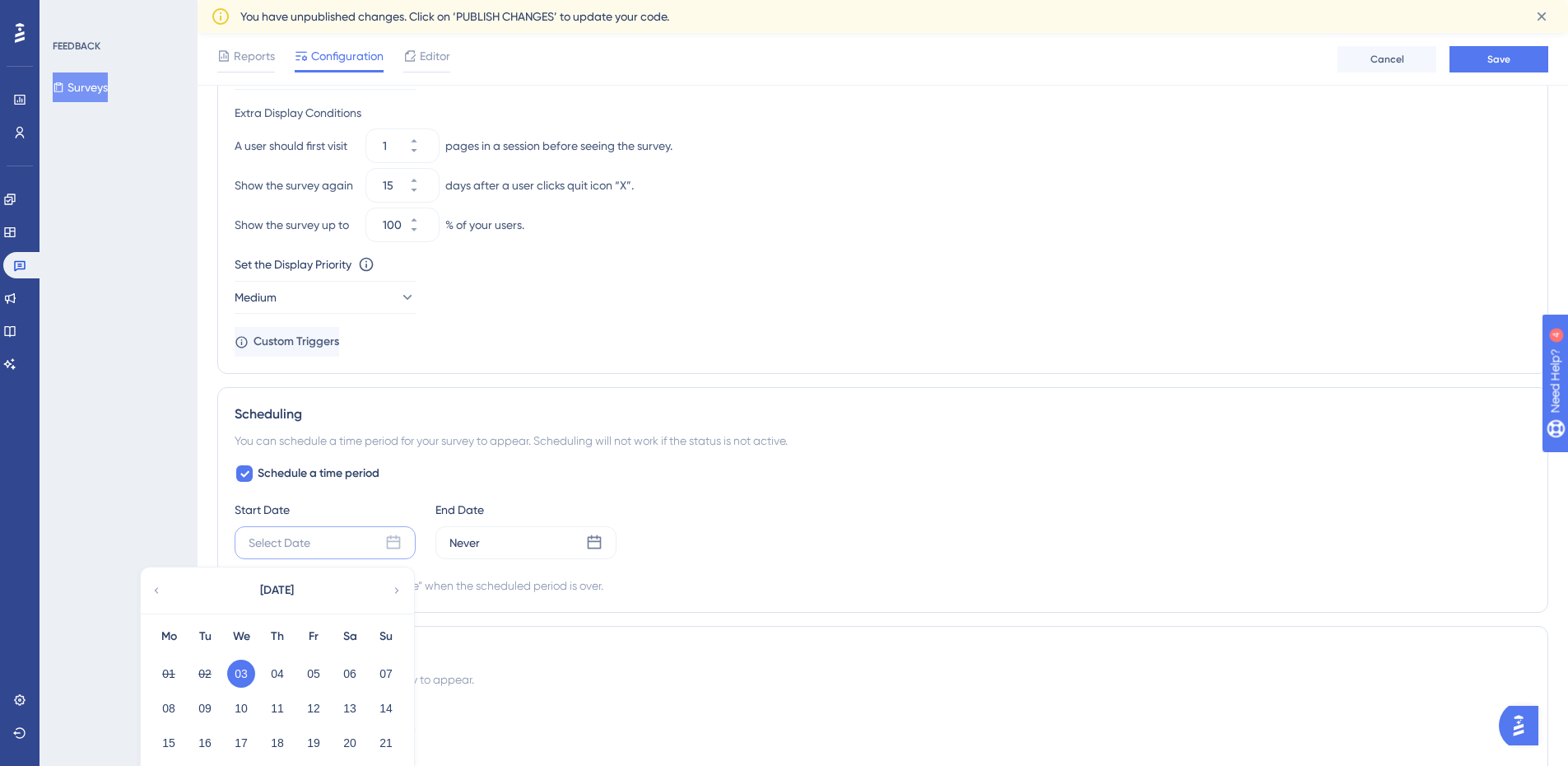
click at [400, 545] on icon at bounding box center [394, 542] width 14 height 14
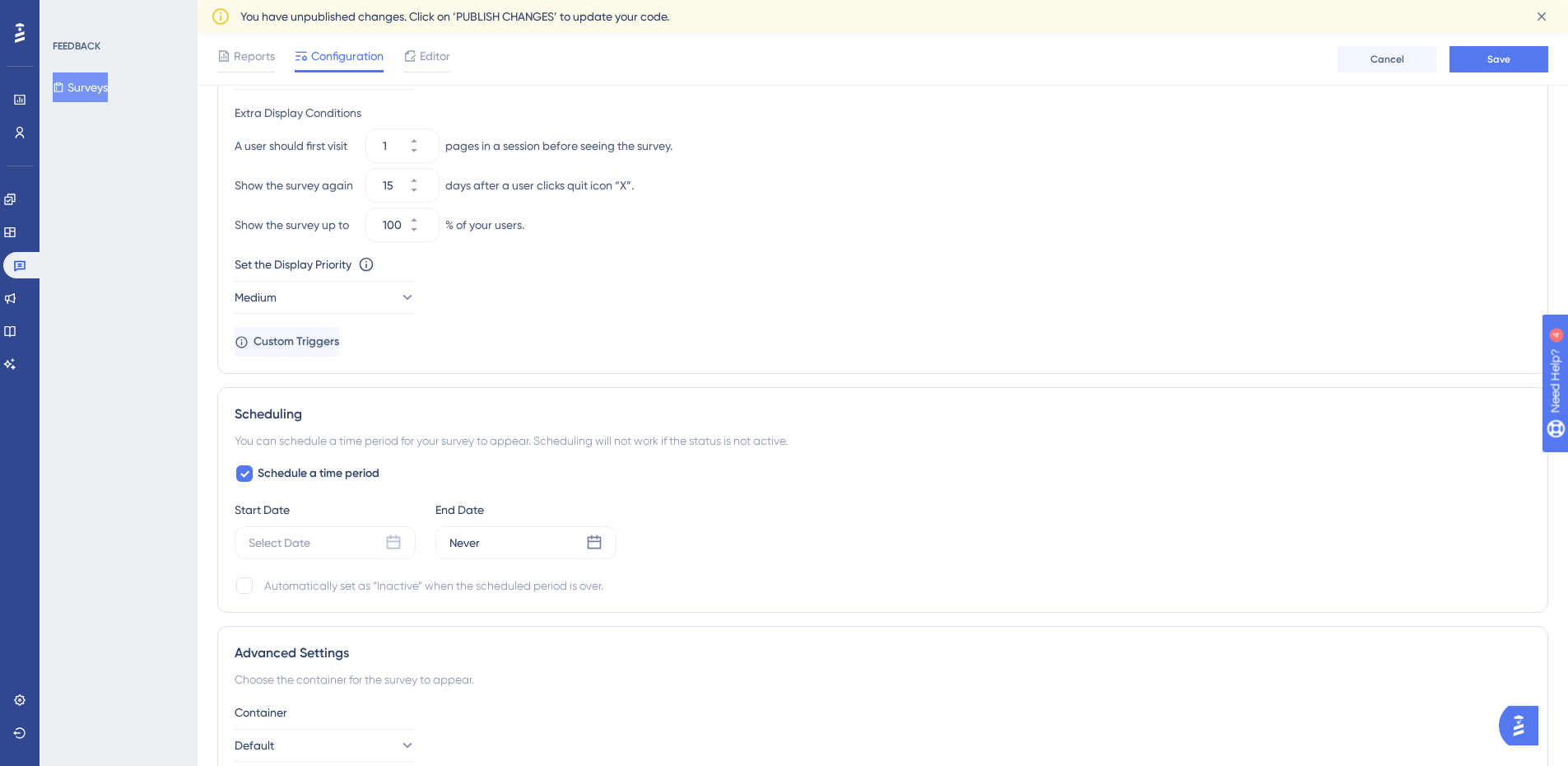
click at [949, 219] on div "Show the survey up to 100 % of your users." at bounding box center [883, 224] width 1296 height 33
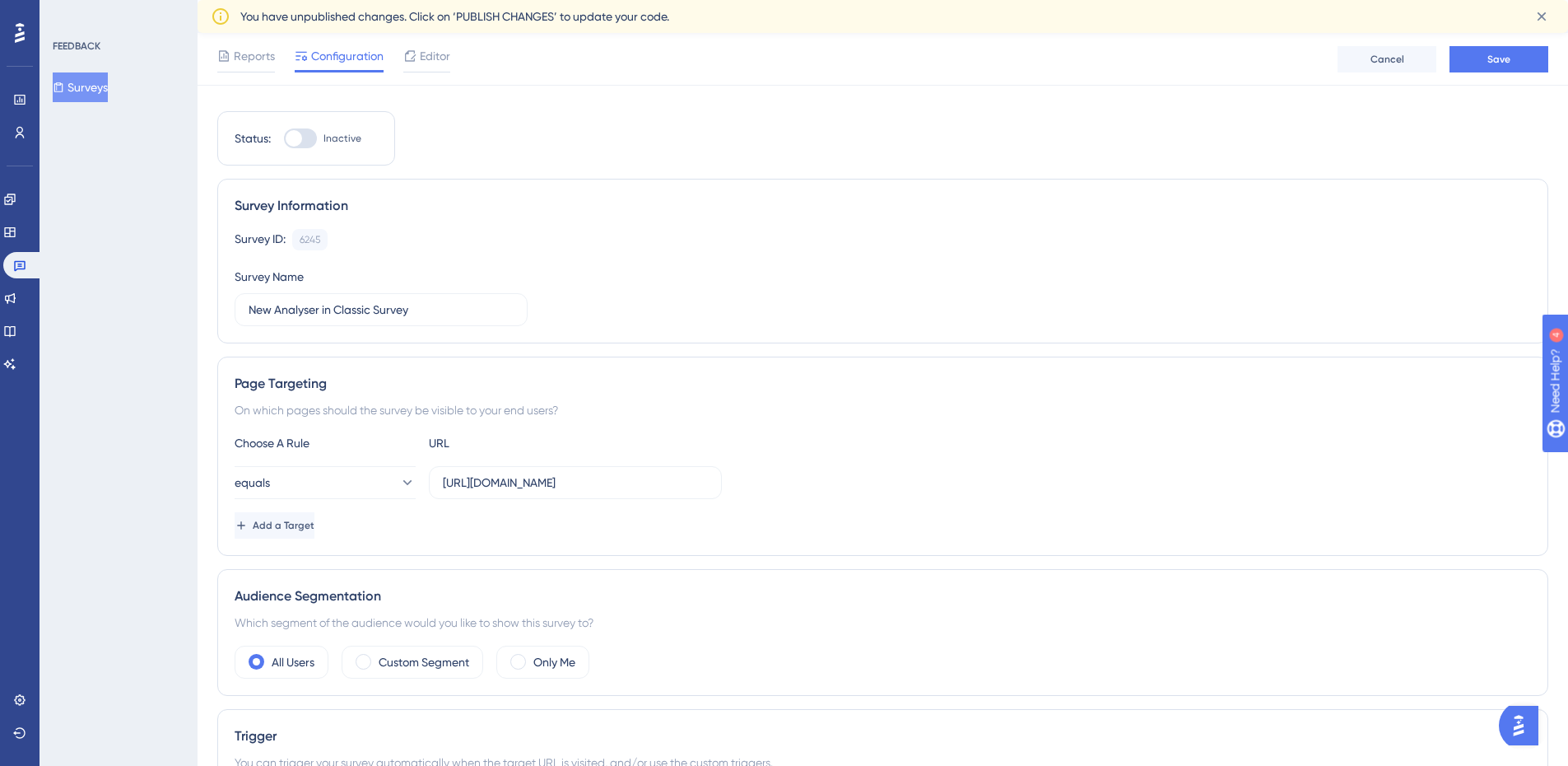
scroll to position [0, 0]
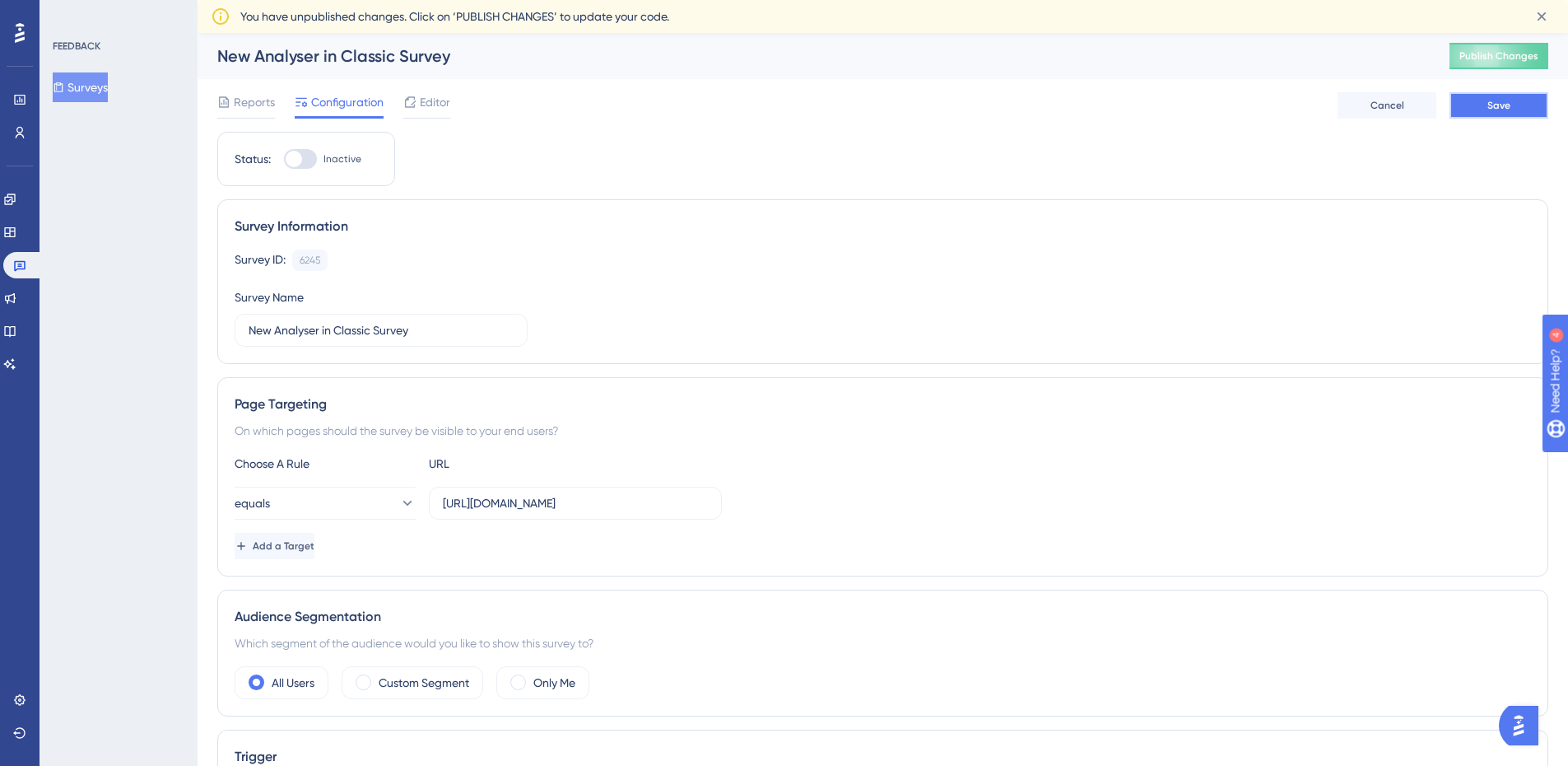
click at [1516, 108] on button "Save" at bounding box center [1499, 105] width 99 height 27
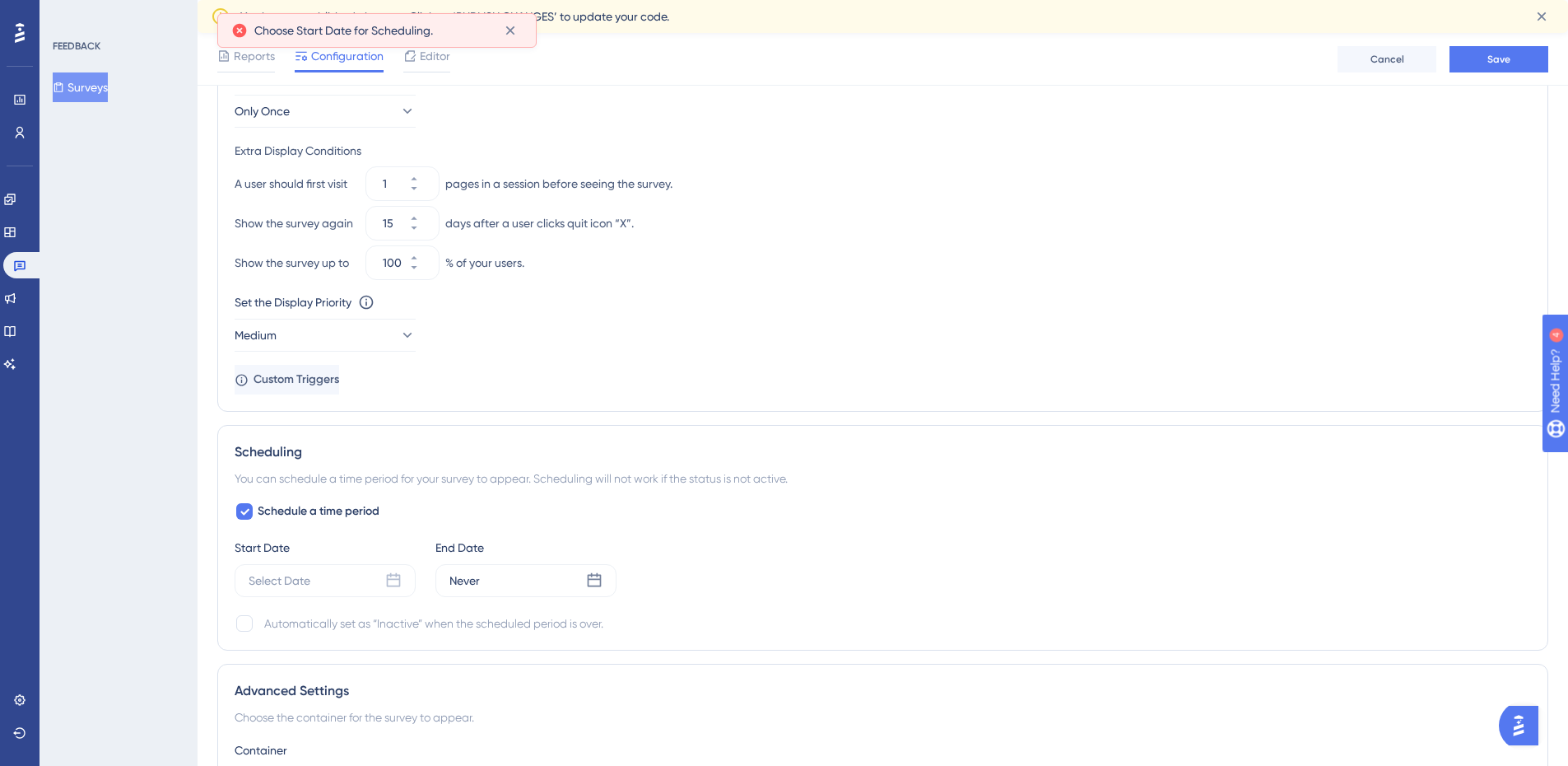
scroll to position [931, 0]
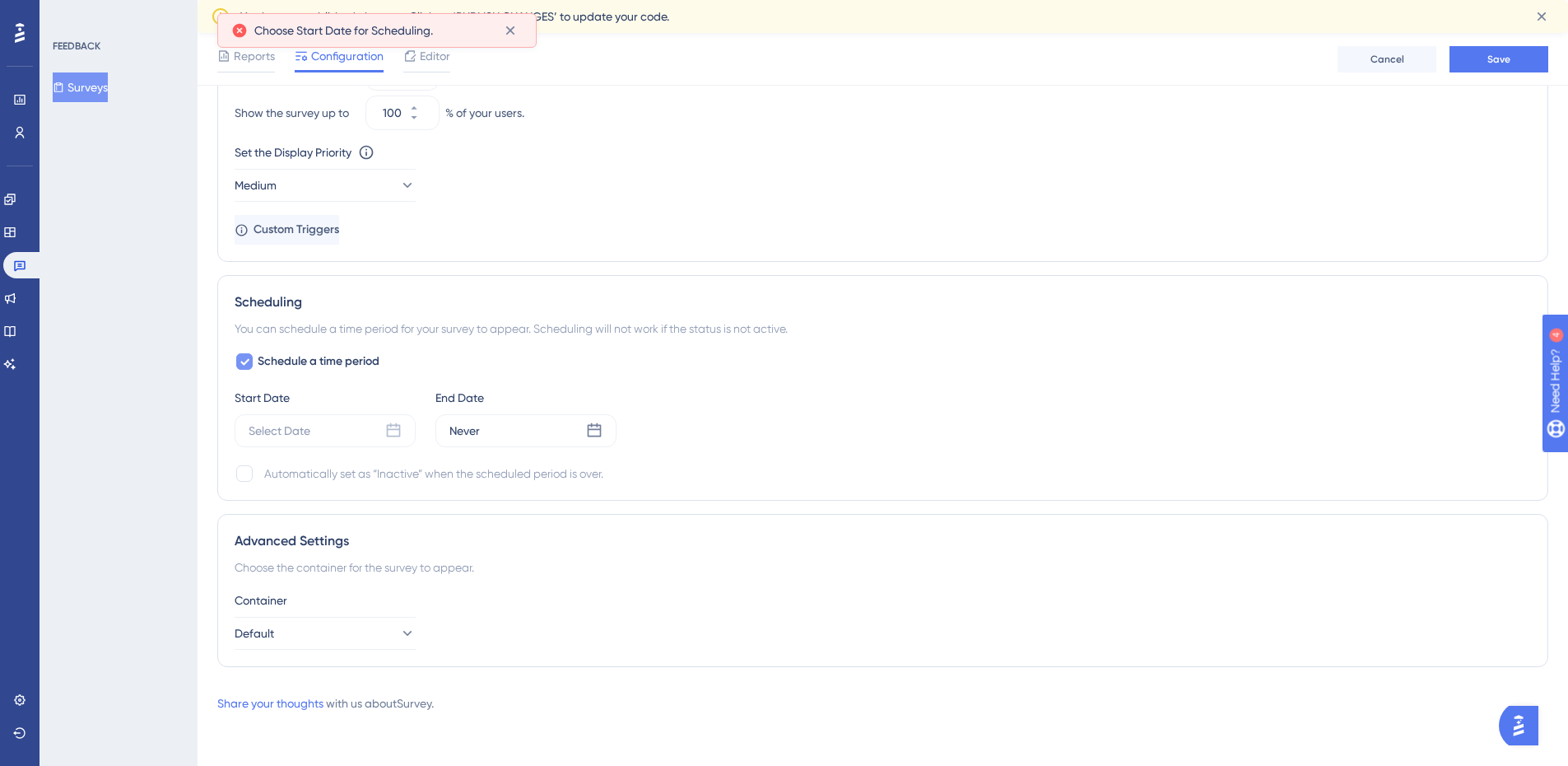
click at [319, 356] on span "Schedule a time period" at bounding box center [318, 361] width 122 height 19
checkbox input "false"
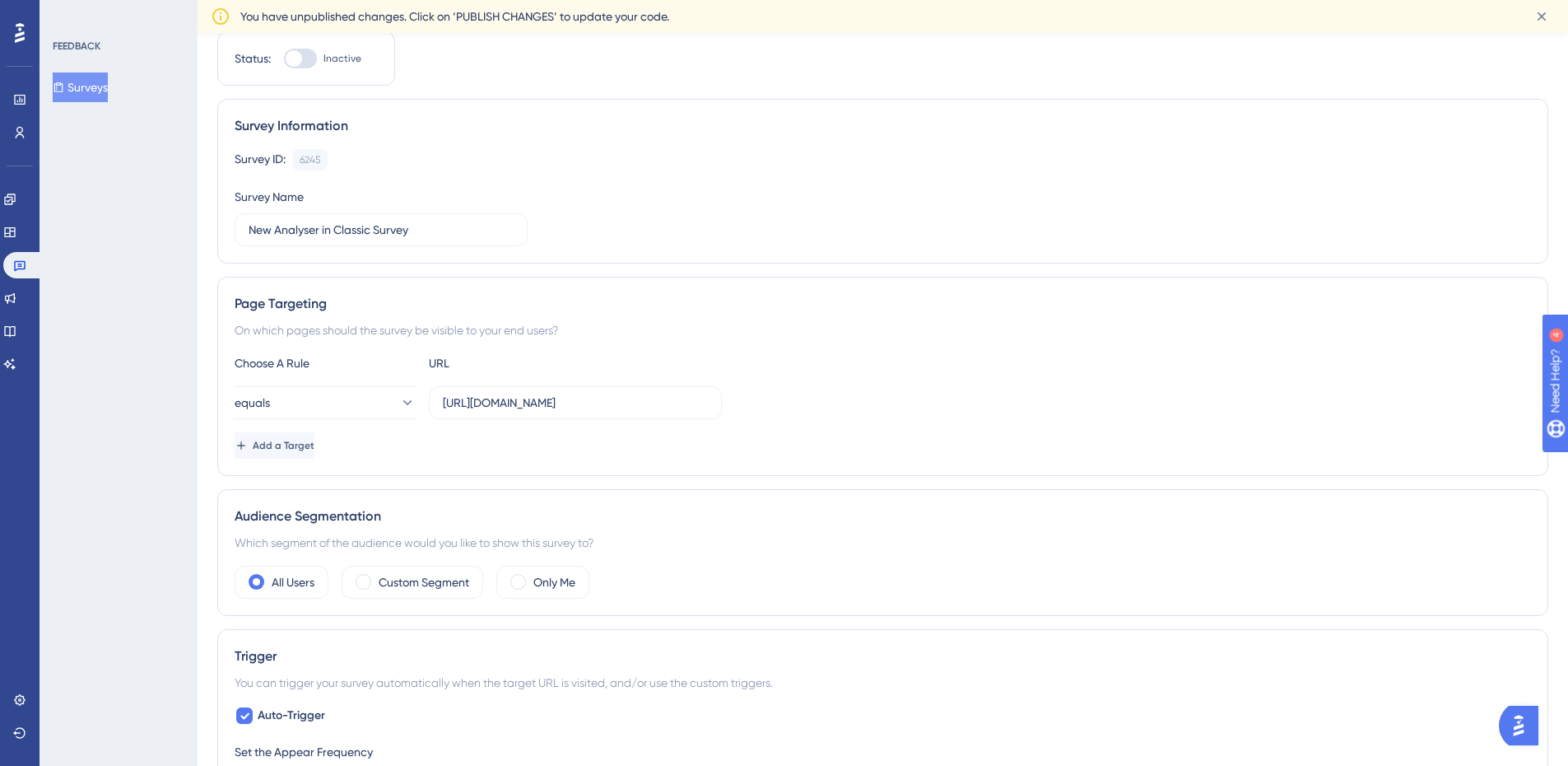
scroll to position [0, 0]
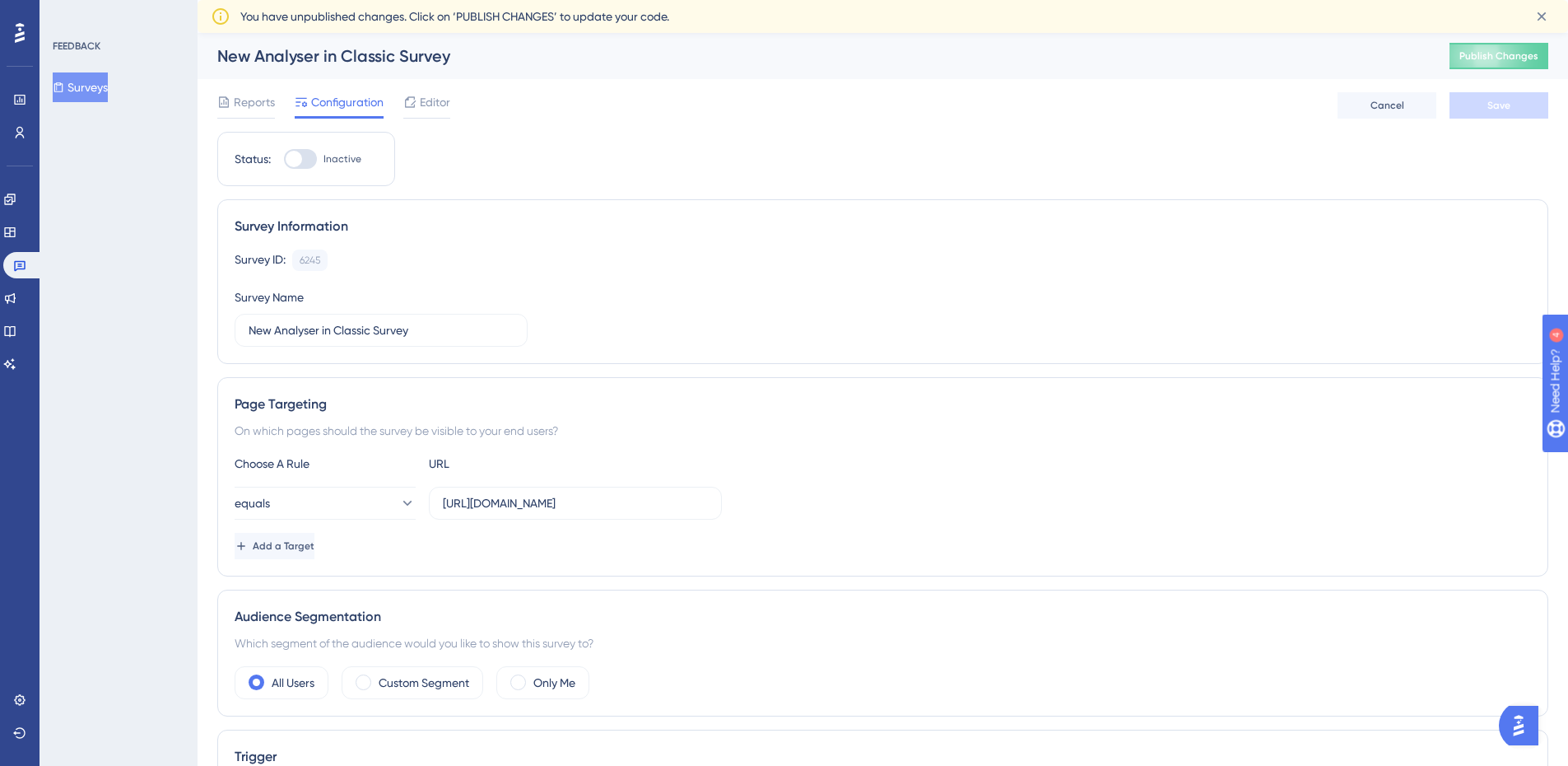
click at [307, 161] on div at bounding box center [300, 158] width 33 height 19
click at [284, 160] on input "Inactive" at bounding box center [283, 159] width 1 height 1
checkbox input "true"
click at [1473, 113] on button "Save" at bounding box center [1499, 105] width 99 height 27
click at [1484, 57] on span "Publish Changes" at bounding box center [1498, 56] width 79 height 13
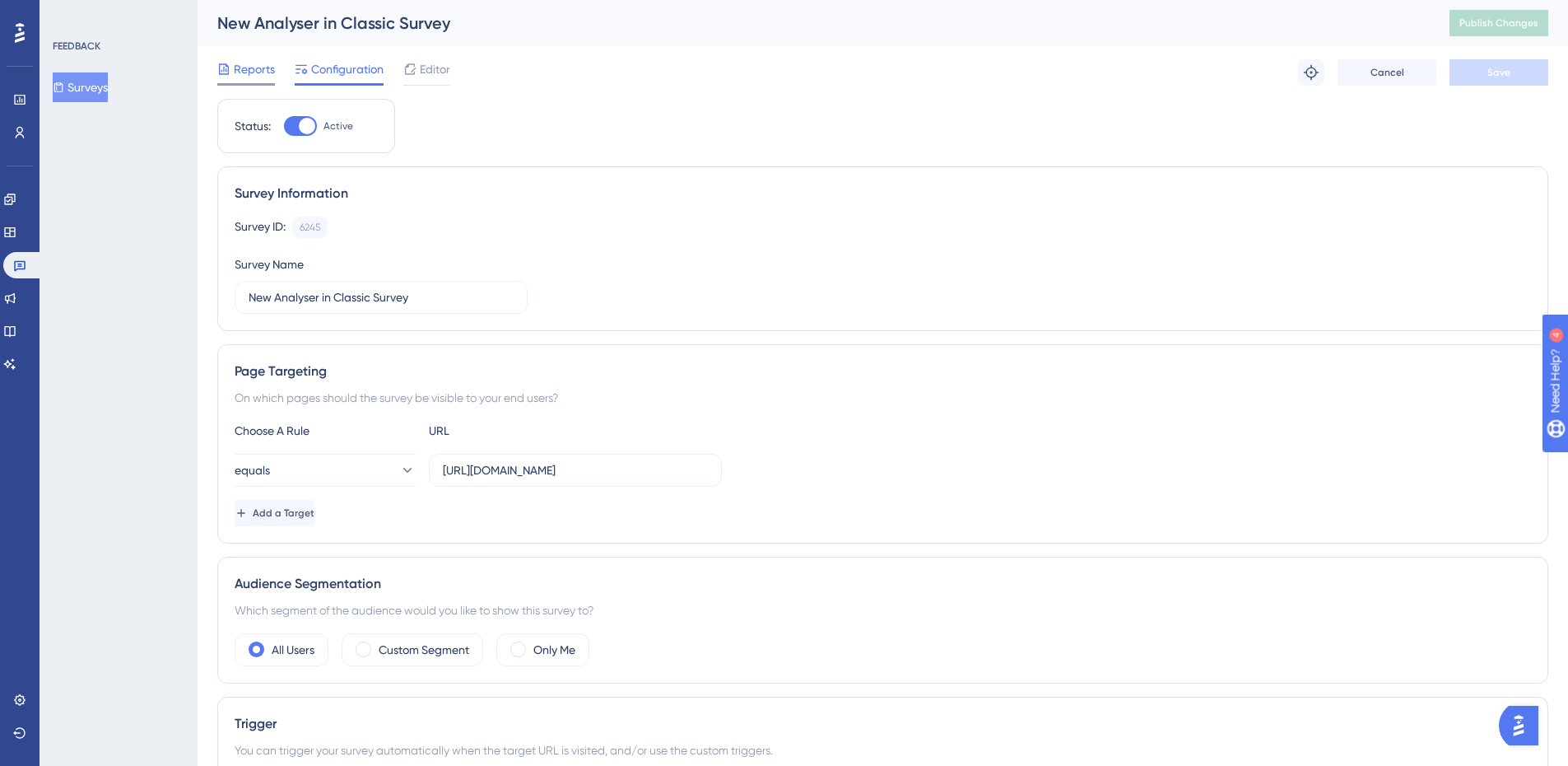
click at [264, 73] on span "Reports" at bounding box center [254, 69] width 42 height 19
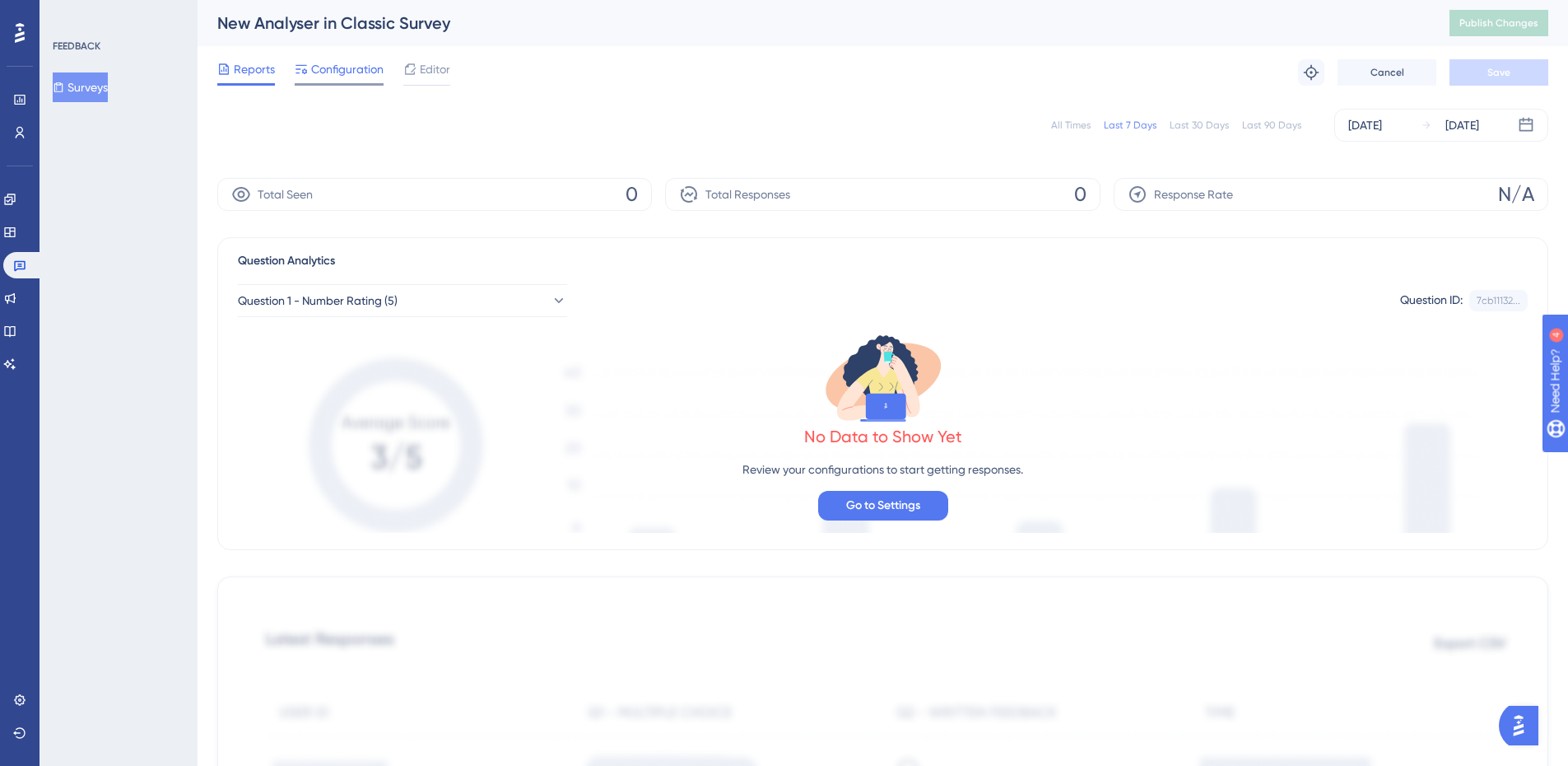
click at [360, 68] on span "Configuration" at bounding box center [348, 69] width 73 height 19
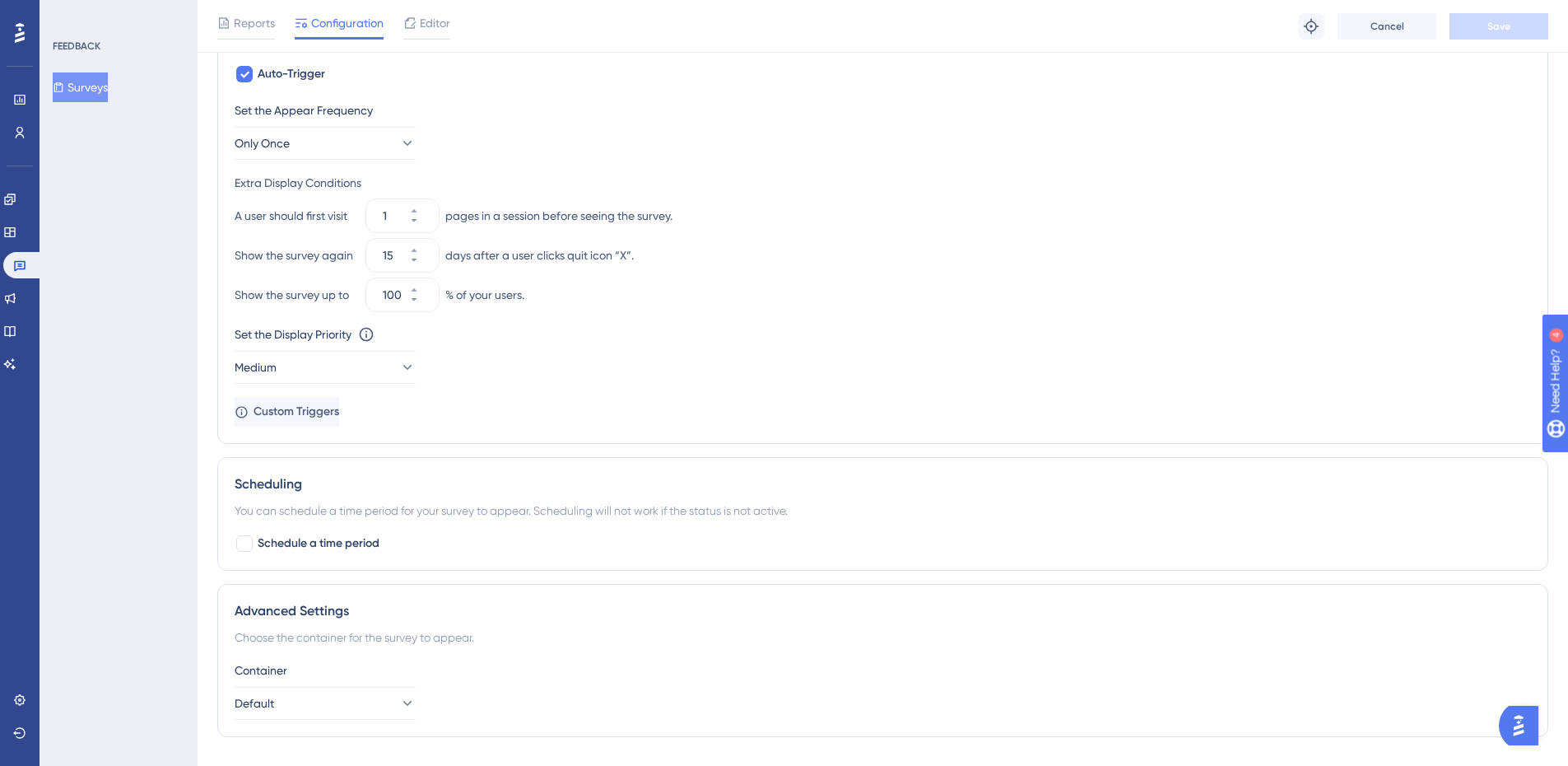
scroll to position [621, 0]
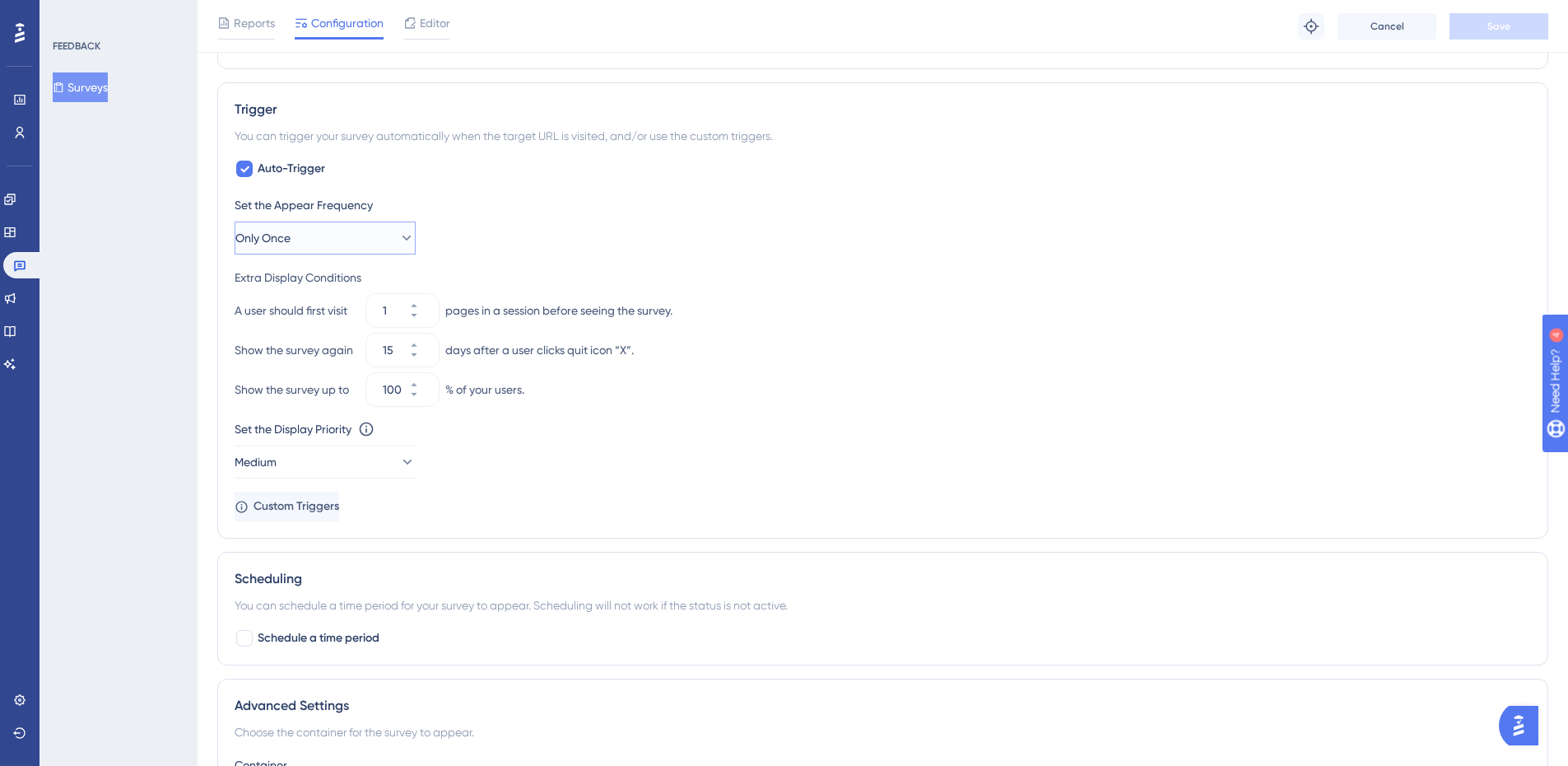
click at [385, 235] on button "Only Once" at bounding box center [325, 237] width 181 height 33
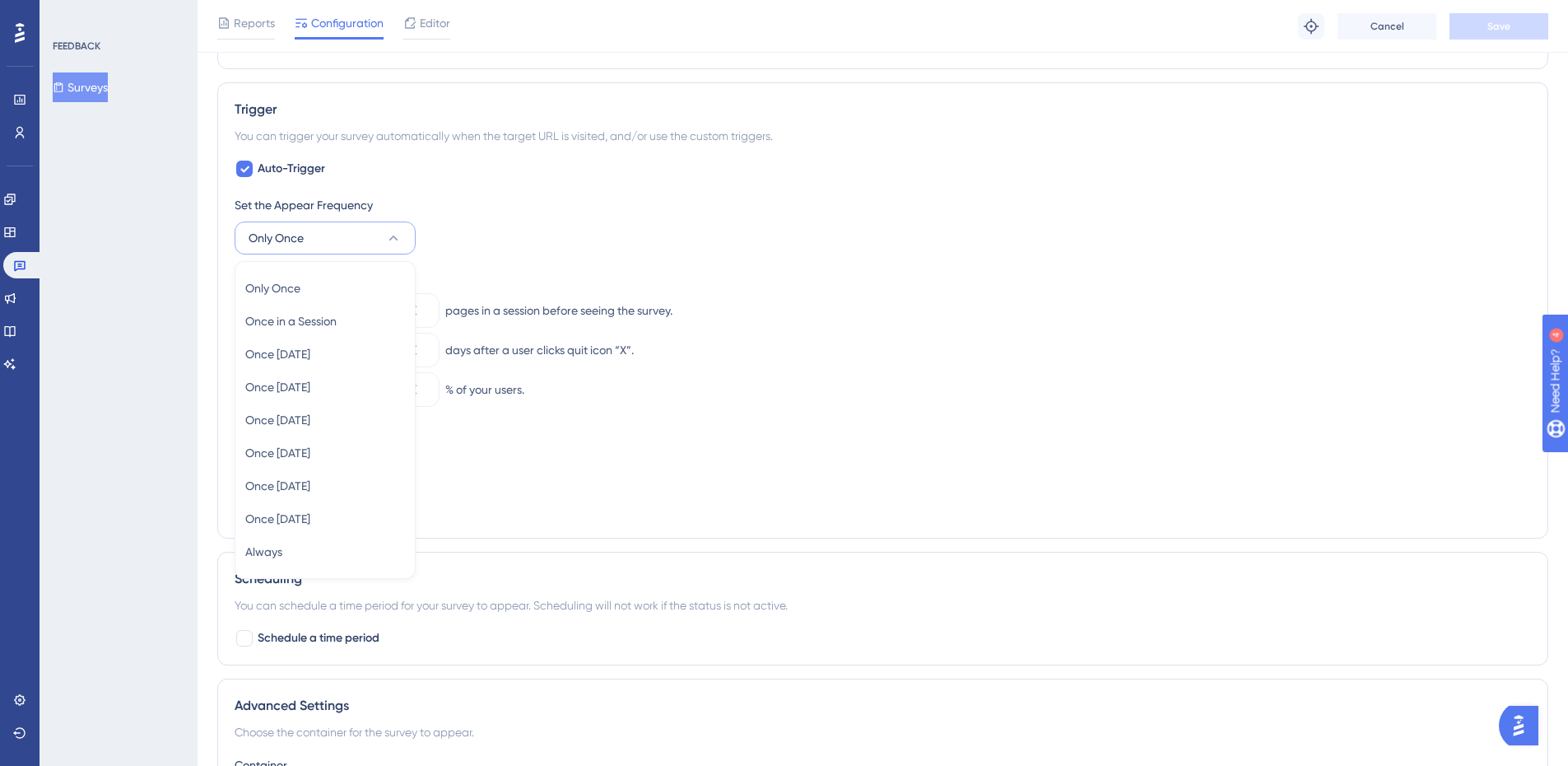
scroll to position [658, 0]
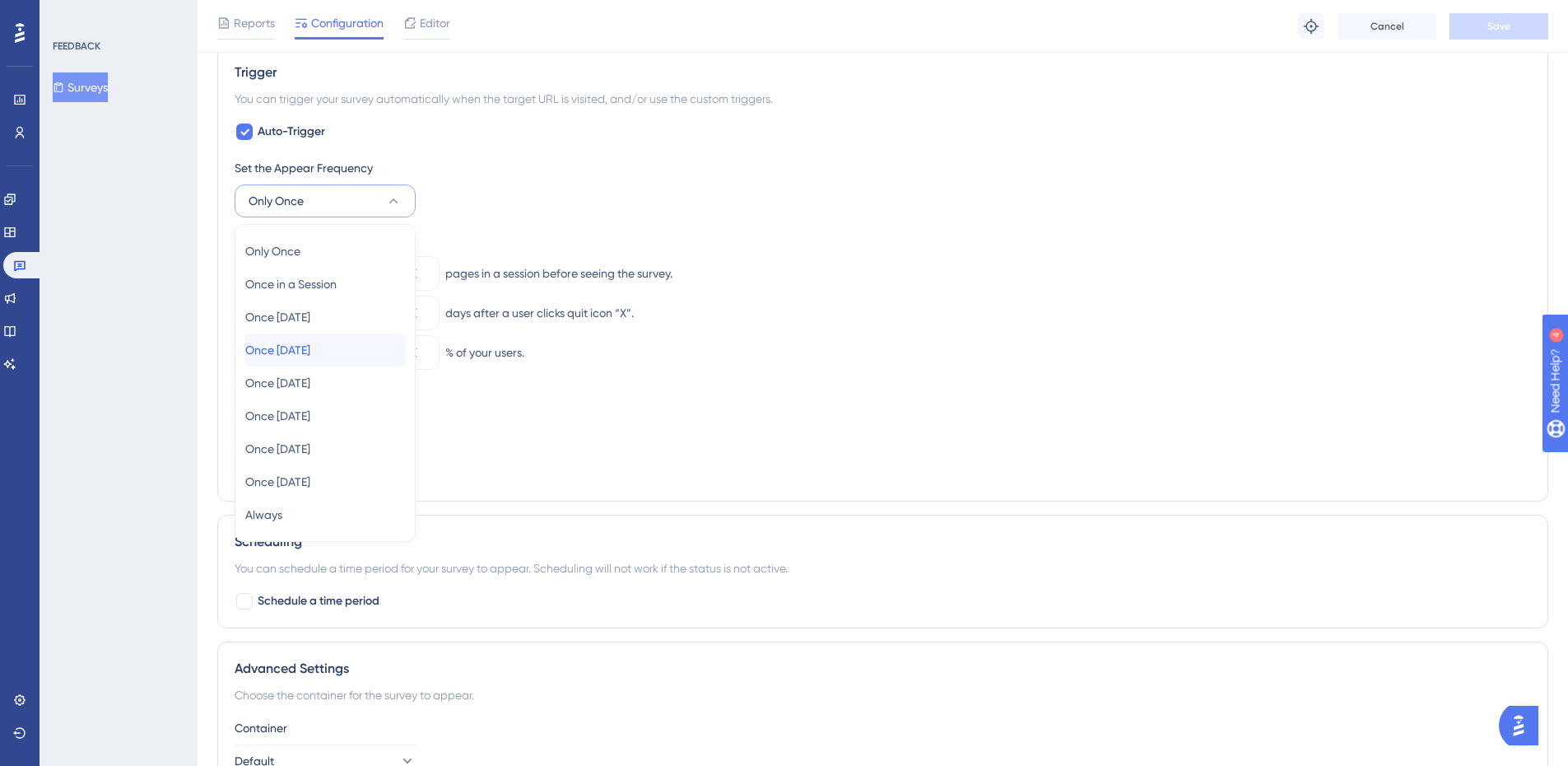
click at [348, 350] on div "Once [DATE] Once [DATE]" at bounding box center [325, 349] width 160 height 33
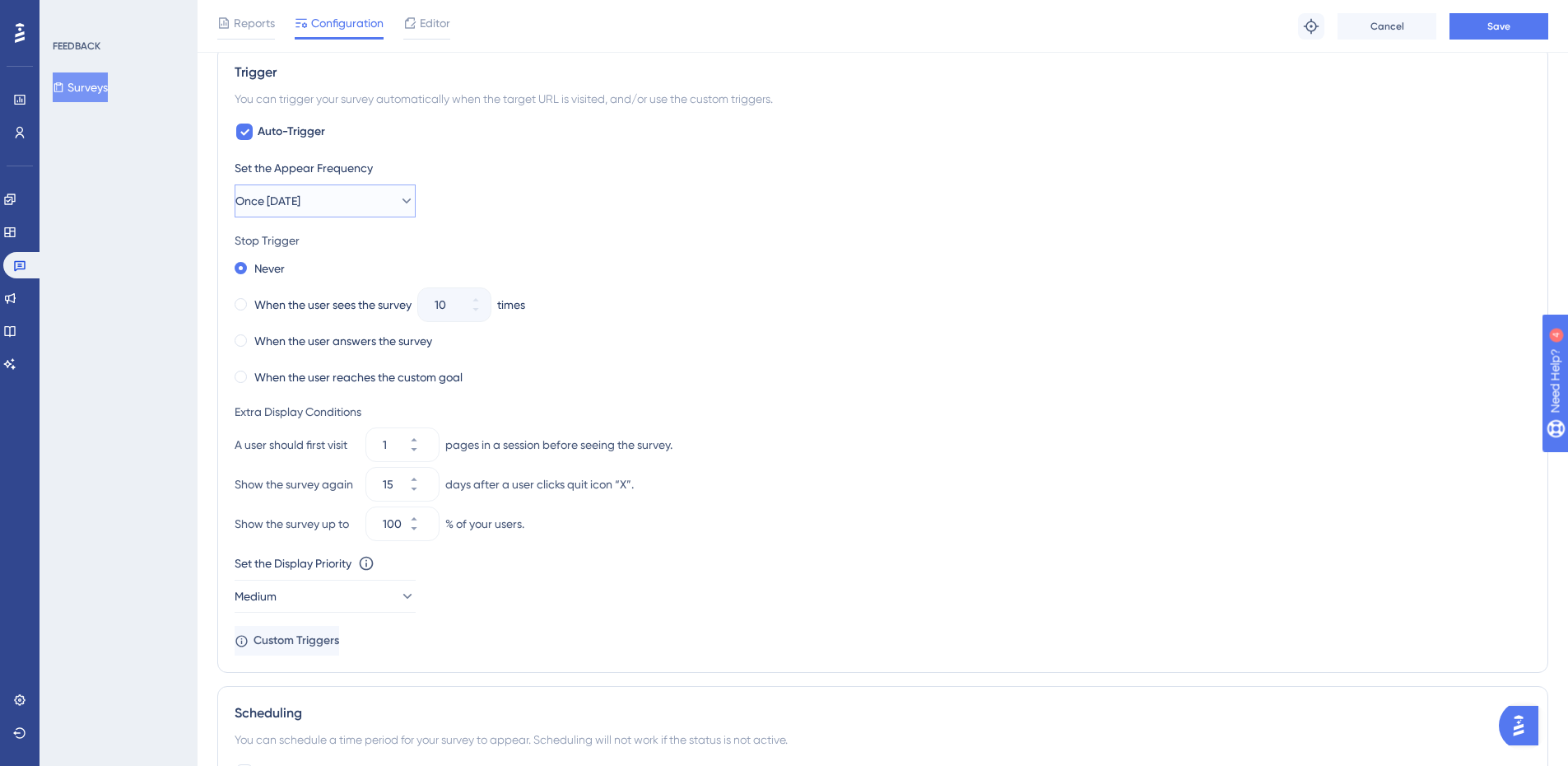
click at [398, 204] on icon at bounding box center [406, 201] width 17 height 17
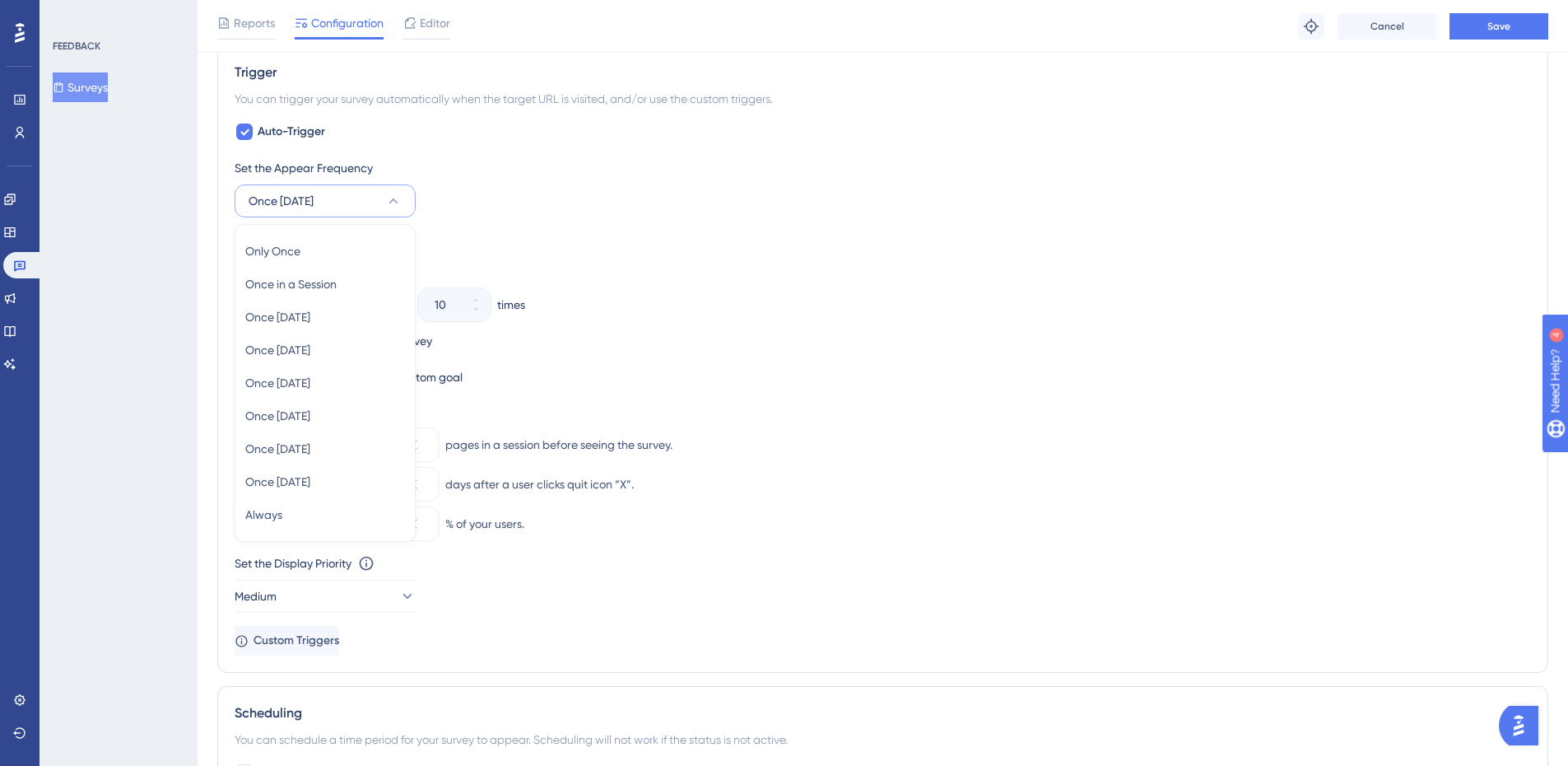
click at [744, 219] on div "Set the Appear Frequency Once [DATE] Only Once Only Once Once in a Session Once…" at bounding box center [883, 407] width 1296 height 497
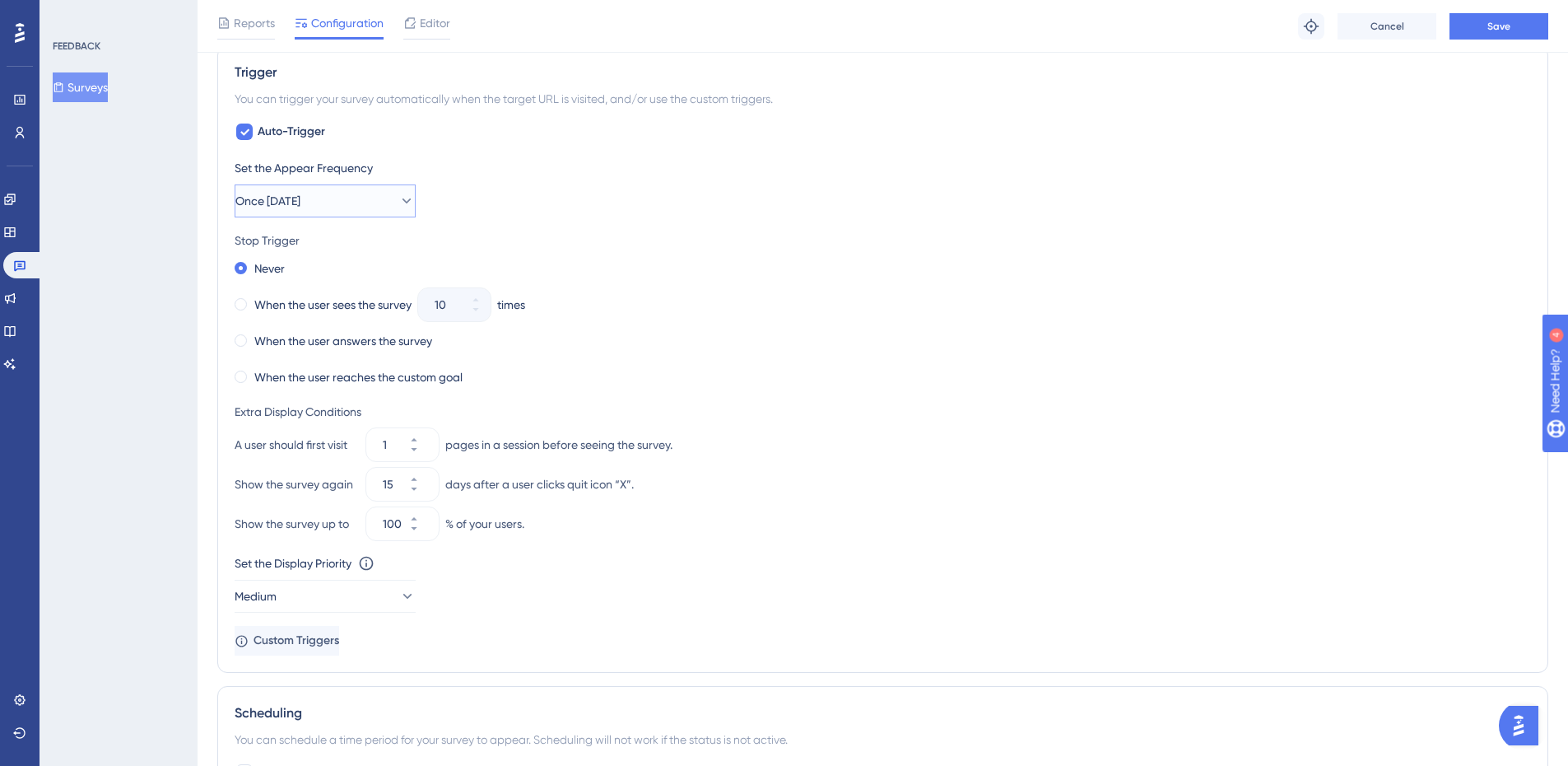
click at [385, 207] on button "Once [DATE]" at bounding box center [325, 200] width 181 height 33
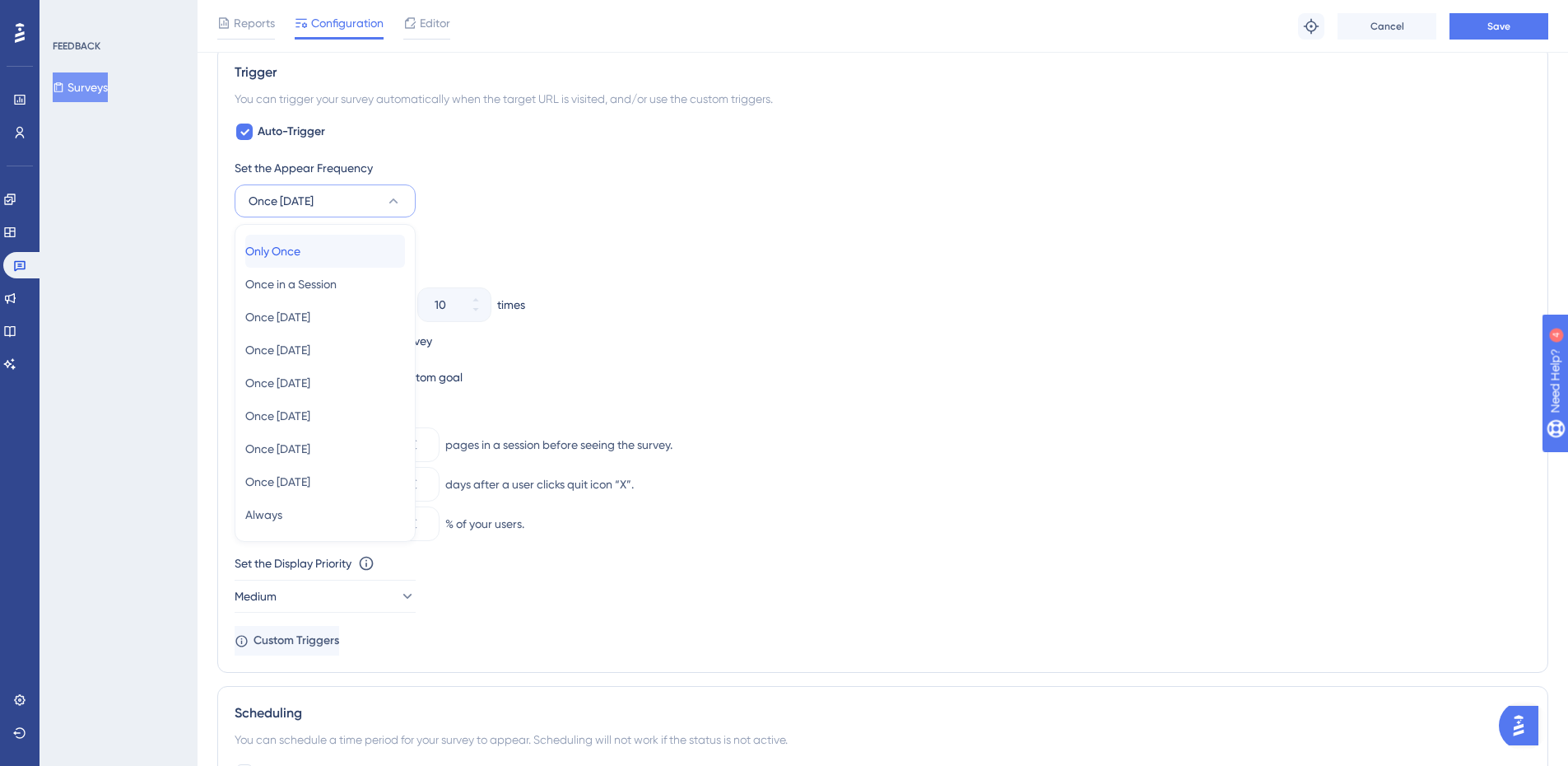
click at [376, 244] on div "Only Once Only Once" at bounding box center [325, 250] width 160 height 33
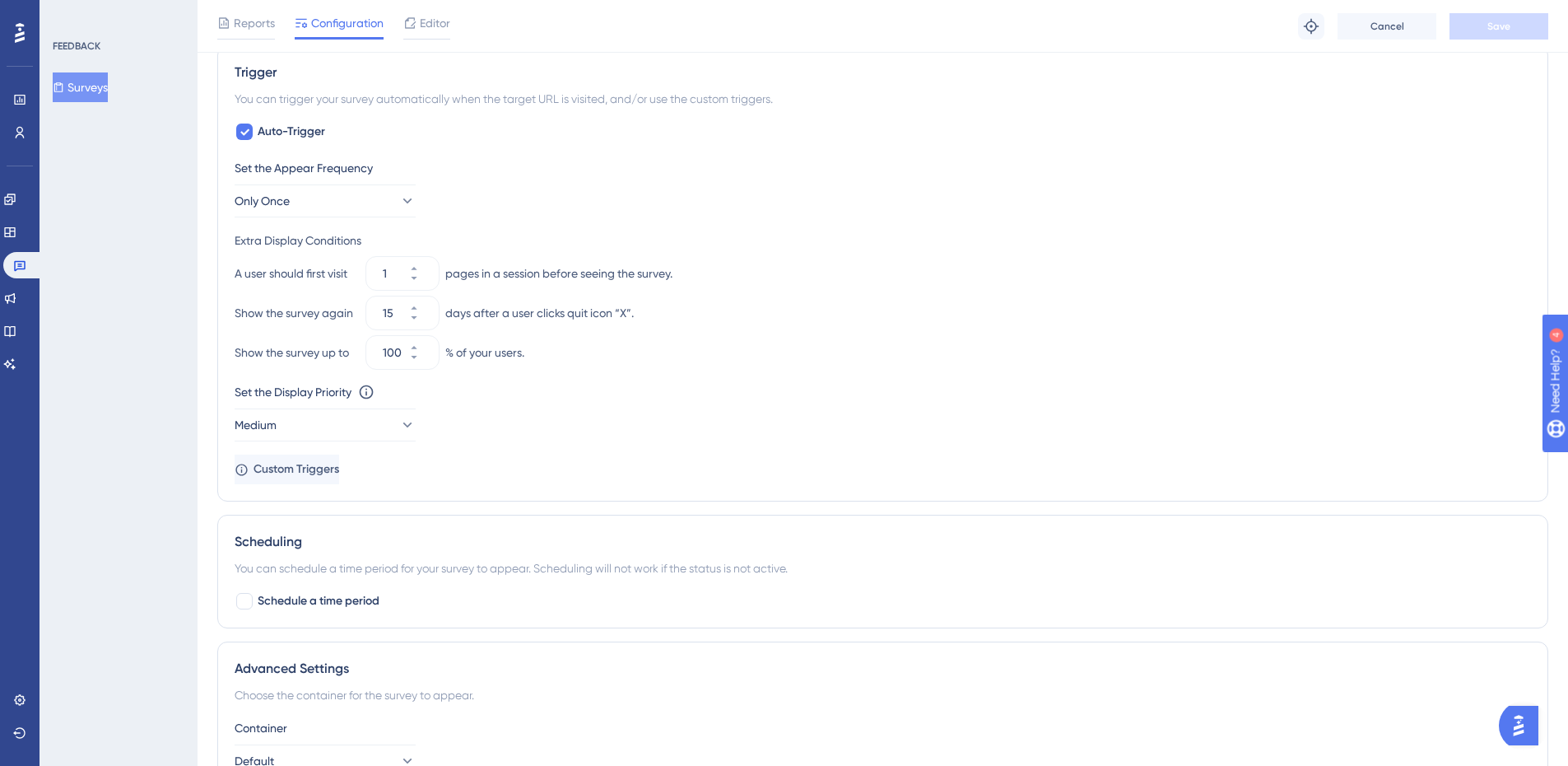
click at [791, 208] on div "Set the Appear Frequency Only Once" at bounding box center [883, 188] width 1296 height 59
click at [333, 206] on button "Only Once" at bounding box center [325, 200] width 181 height 33
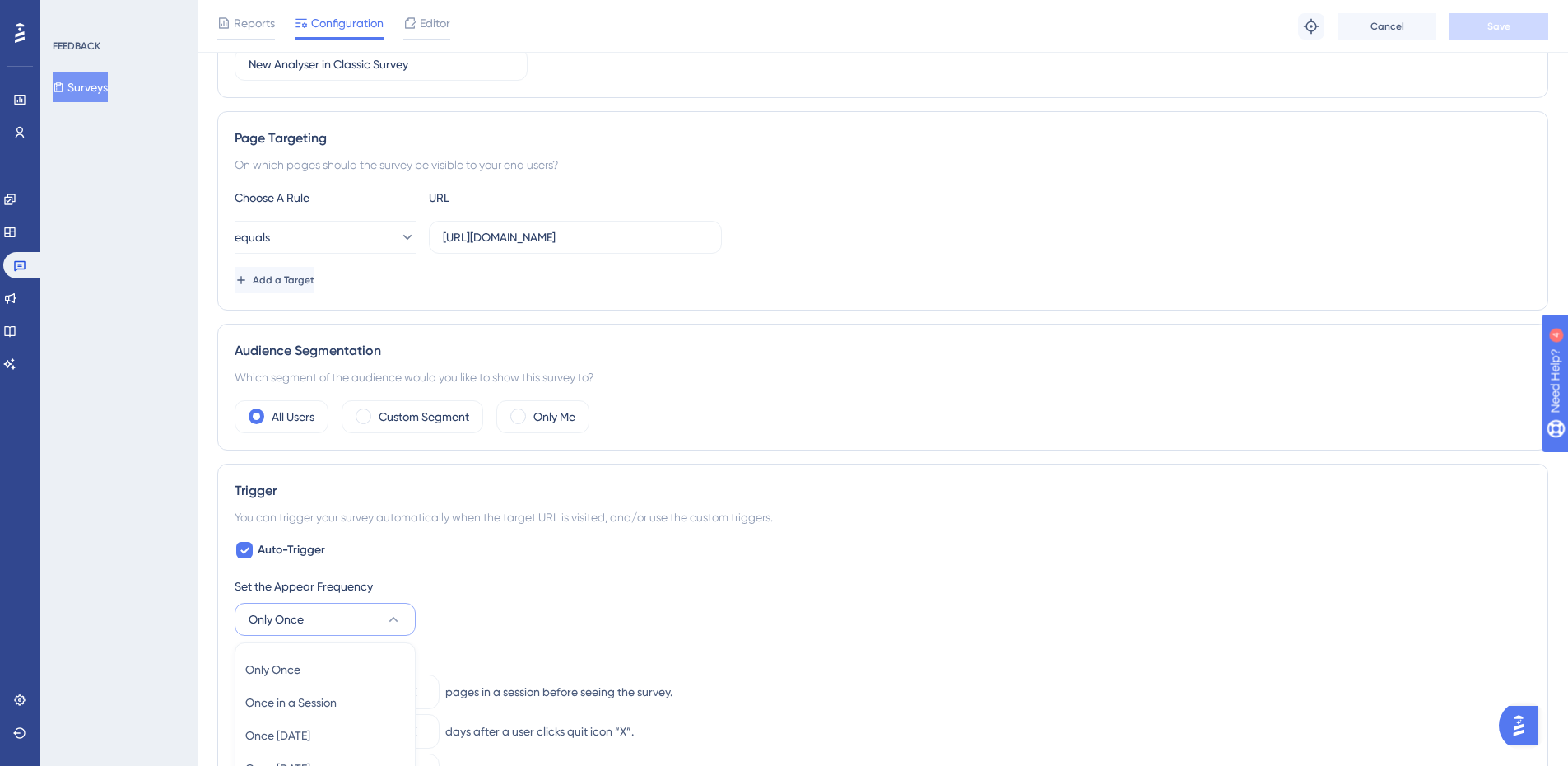
scroll to position [411, 0]
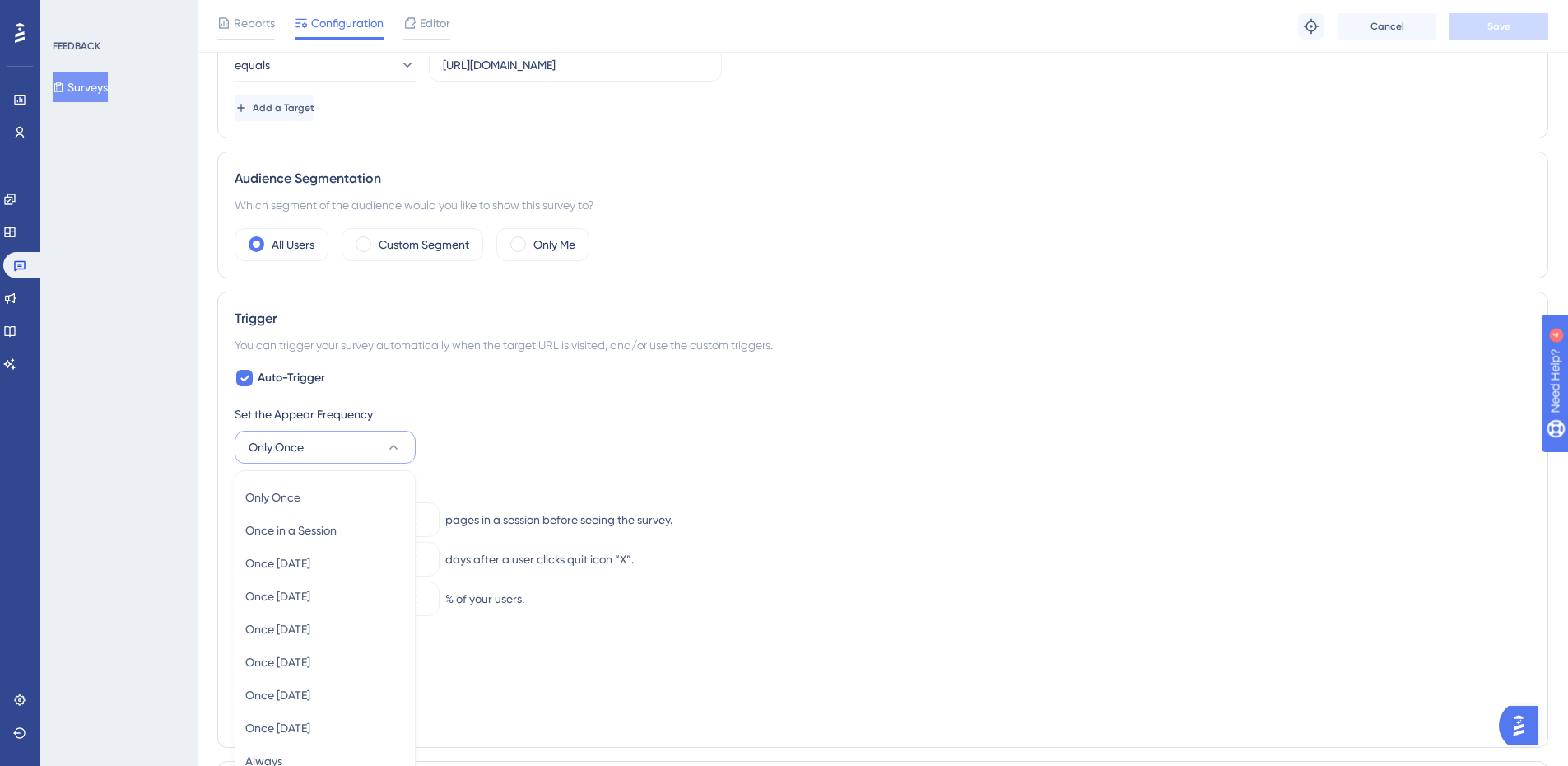
click at [942, 509] on div "A user should first visit 1 pages in a session before seeing the survey." at bounding box center [883, 519] width 1296 height 33
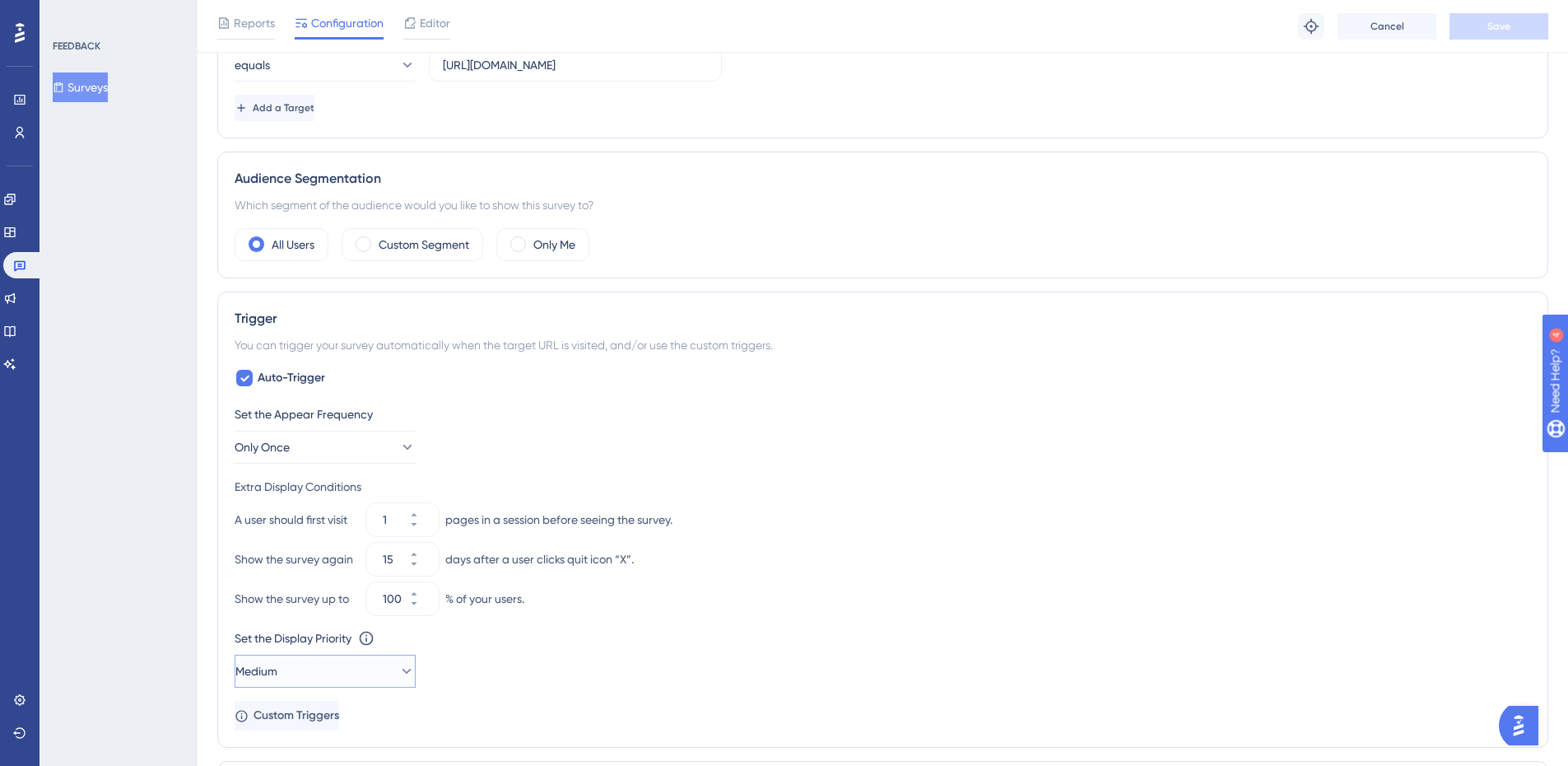
click at [398, 666] on icon at bounding box center [406, 670] width 17 height 17
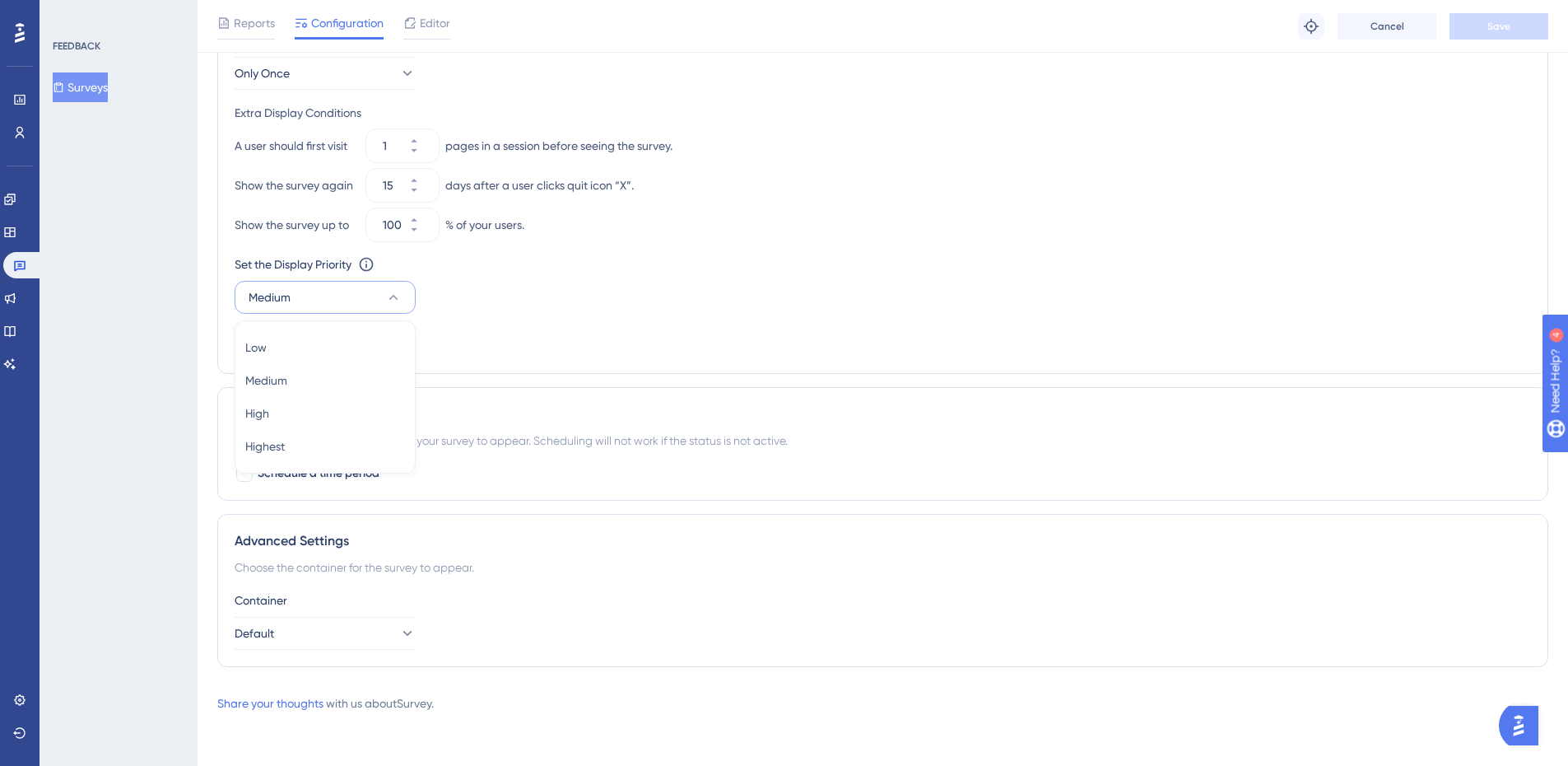
click at [932, 550] on div "Advanced Settings" at bounding box center [883, 540] width 1296 height 19
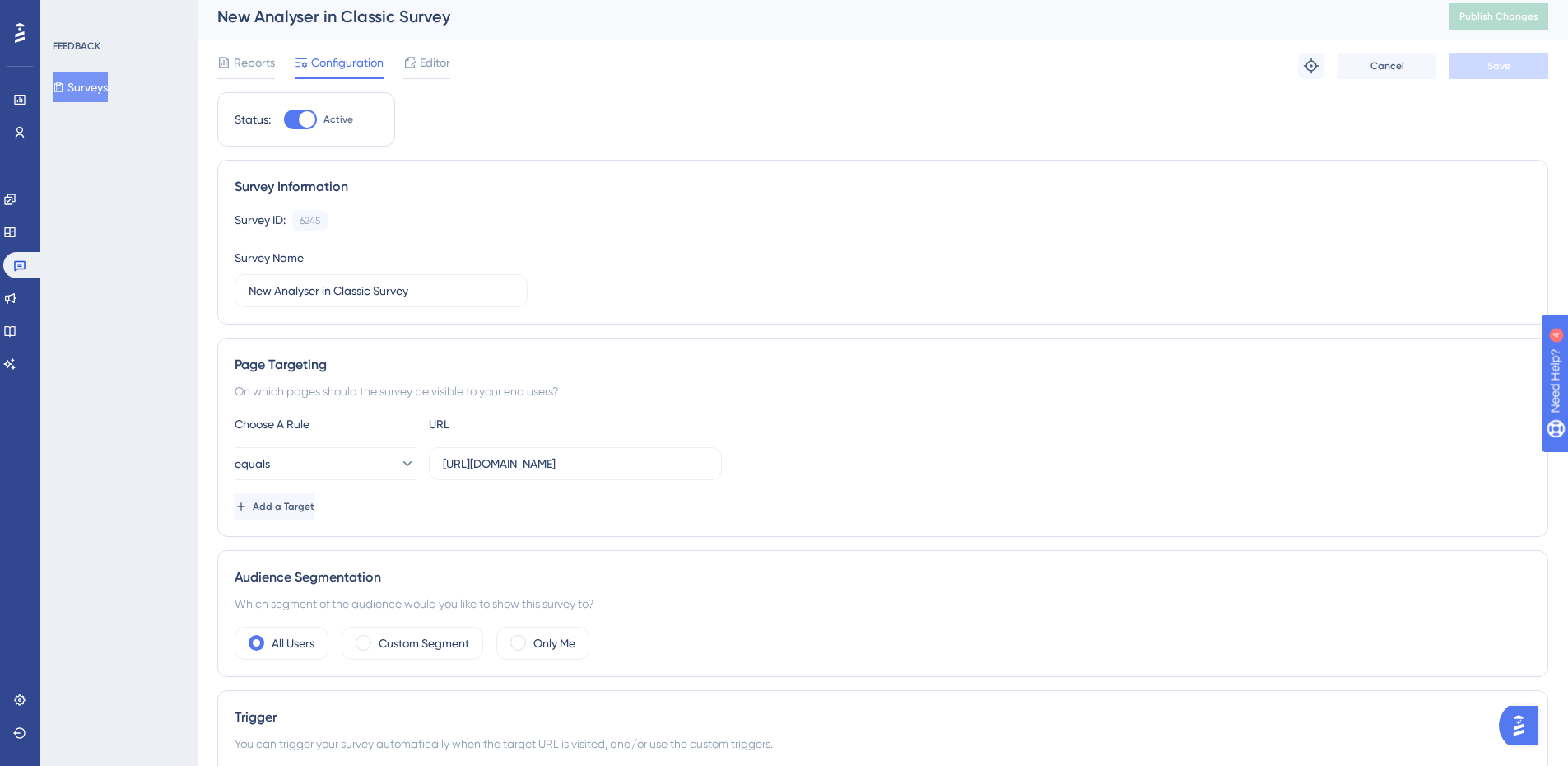
scroll to position [0, 0]
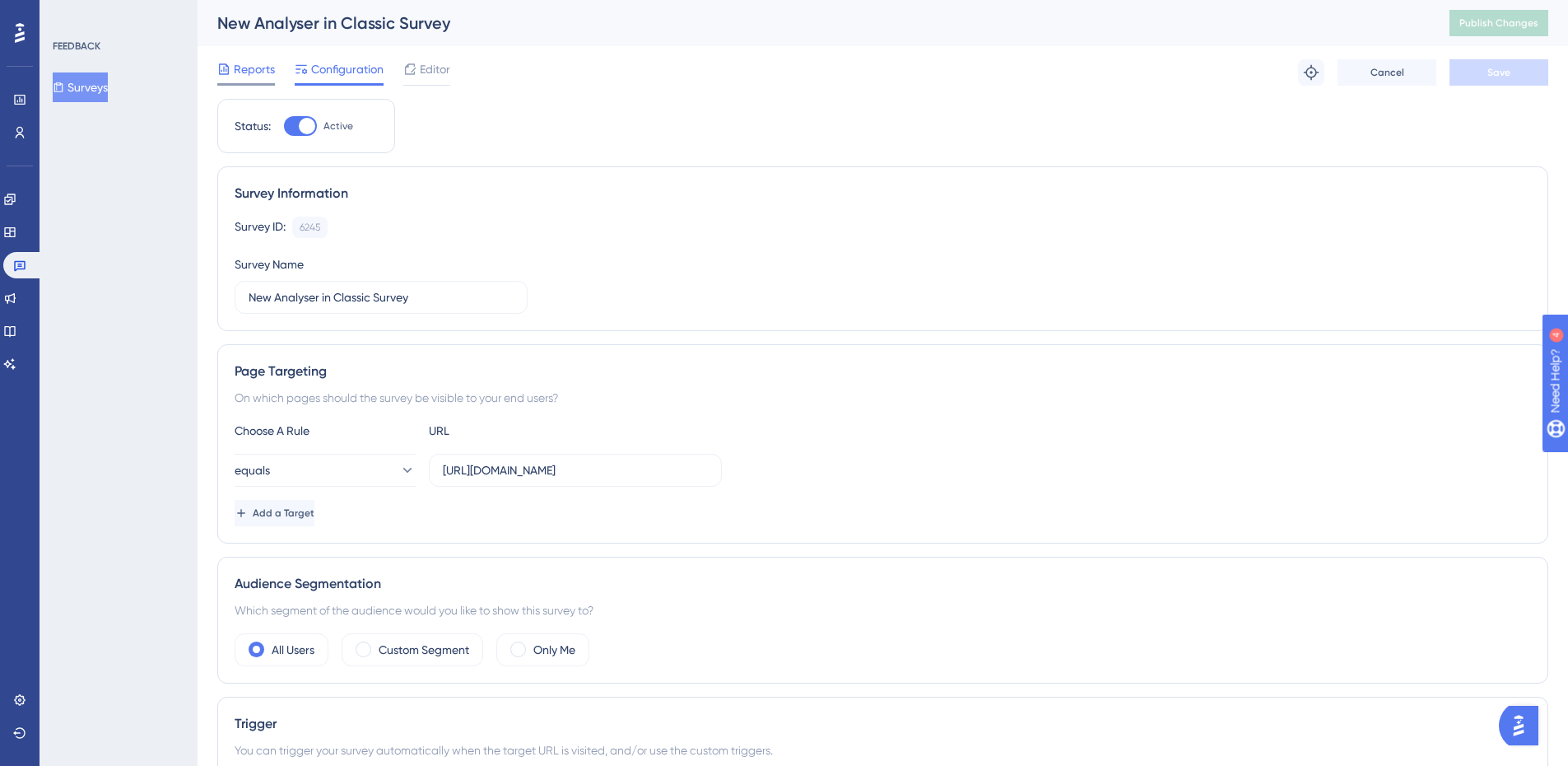
click at [237, 65] on span "Reports" at bounding box center [254, 69] width 42 height 19
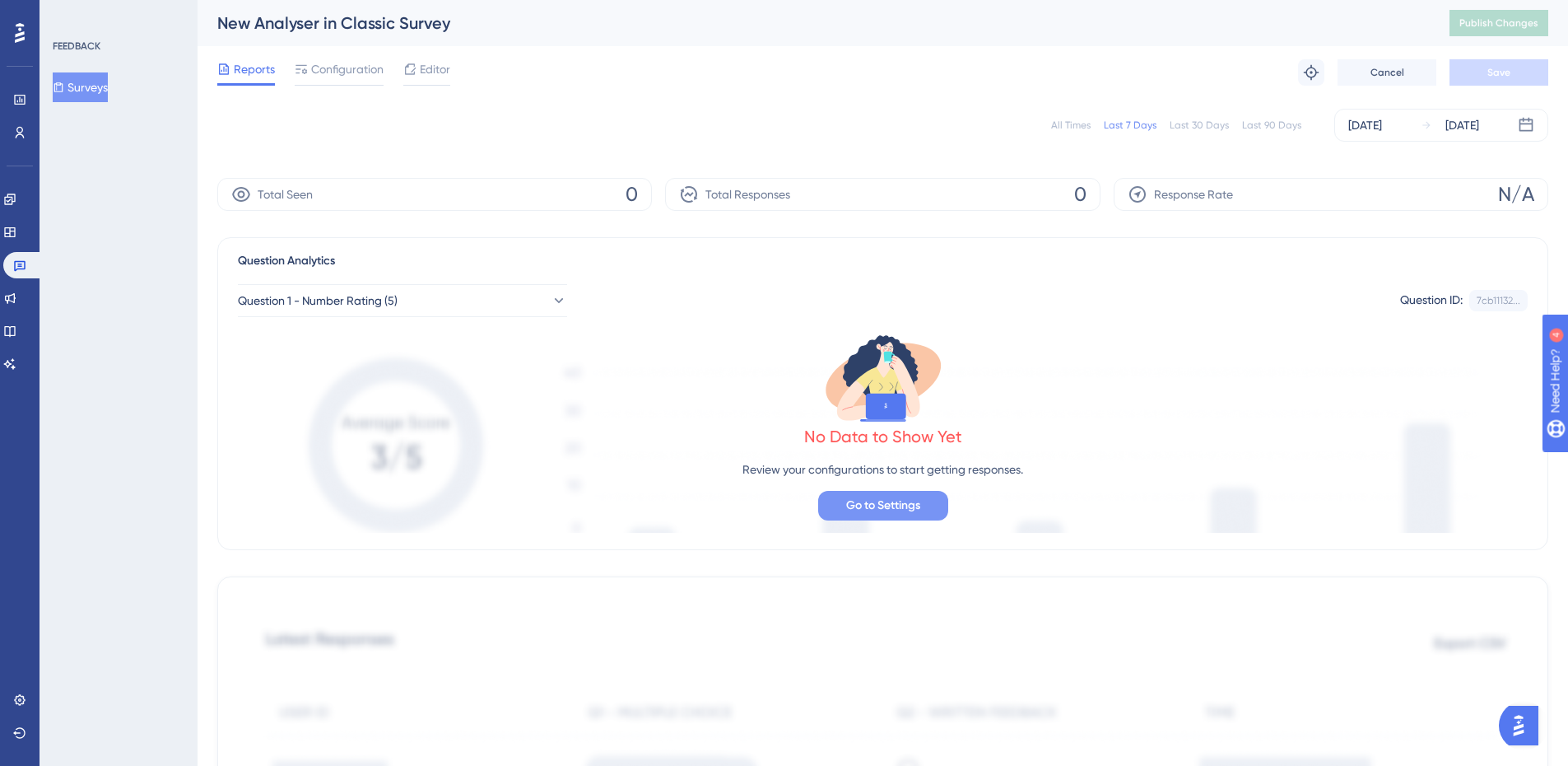
click at [885, 511] on span "Go to Settings" at bounding box center [883, 505] width 74 height 19
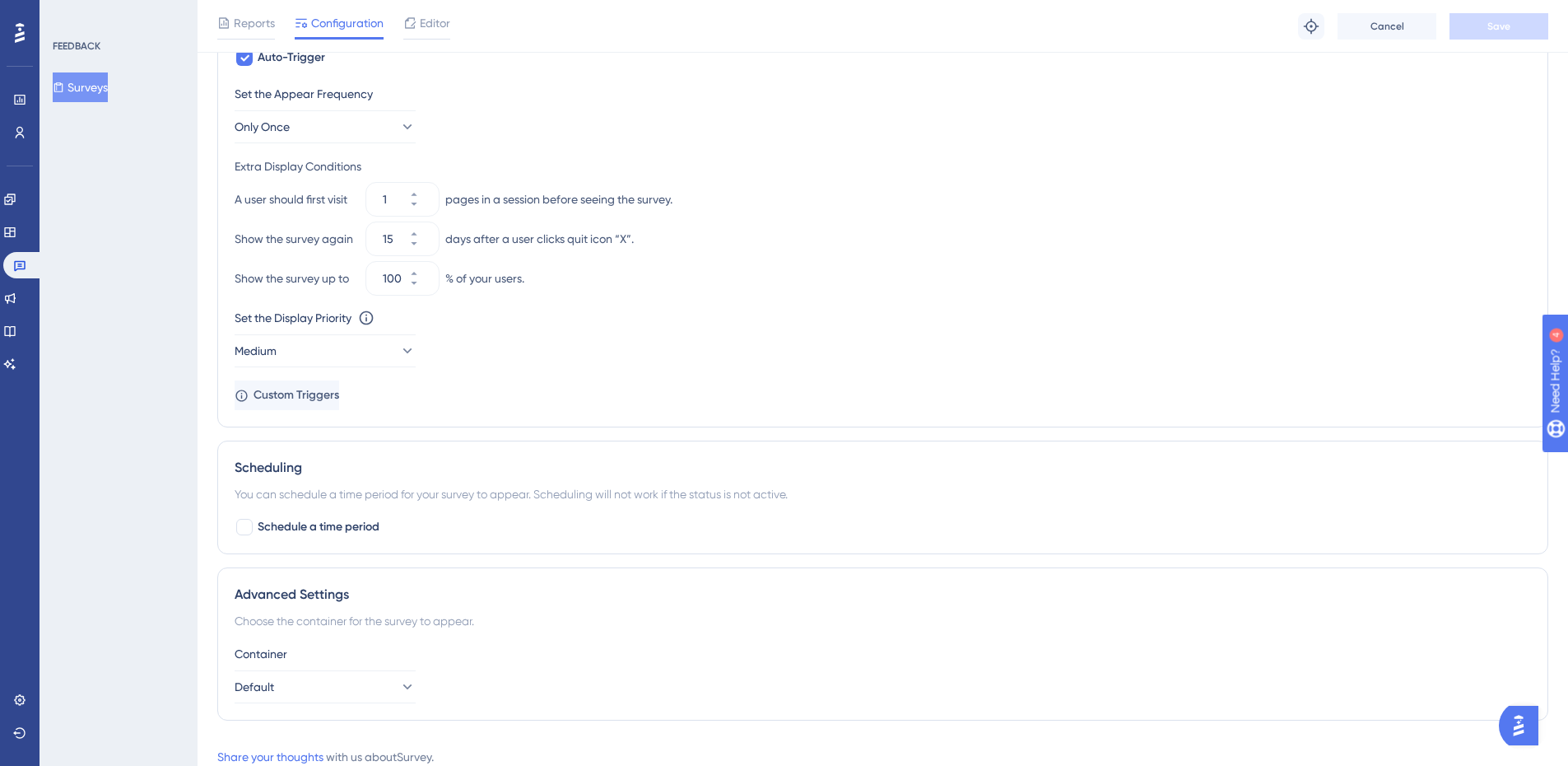
scroll to position [785, 0]
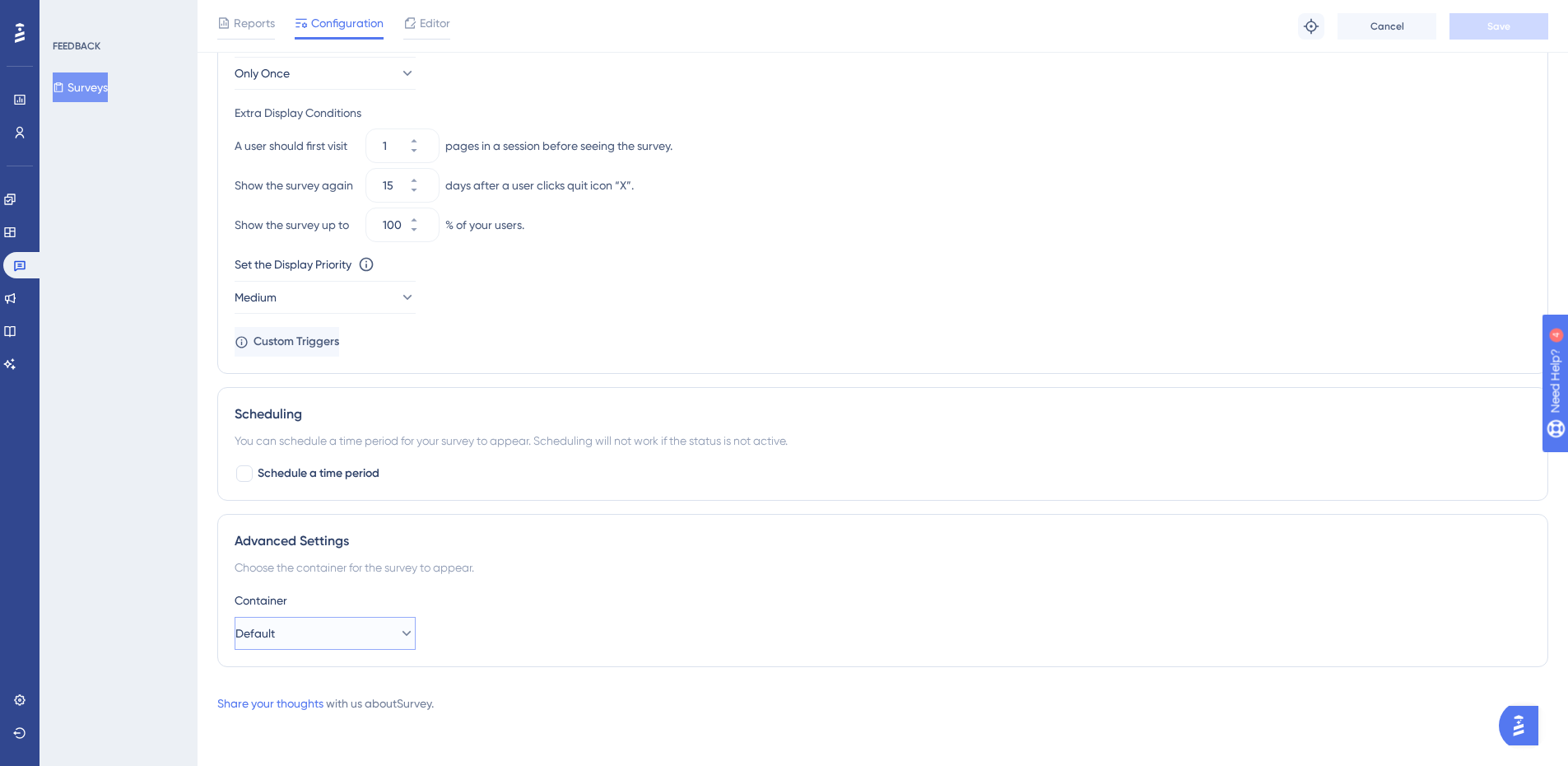
click at [291, 640] on button "Default" at bounding box center [325, 632] width 181 height 33
click at [666, 596] on div "Container" at bounding box center [883, 600] width 1296 height 19
click at [14, 269] on icon at bounding box center [19, 264] width 13 height 13
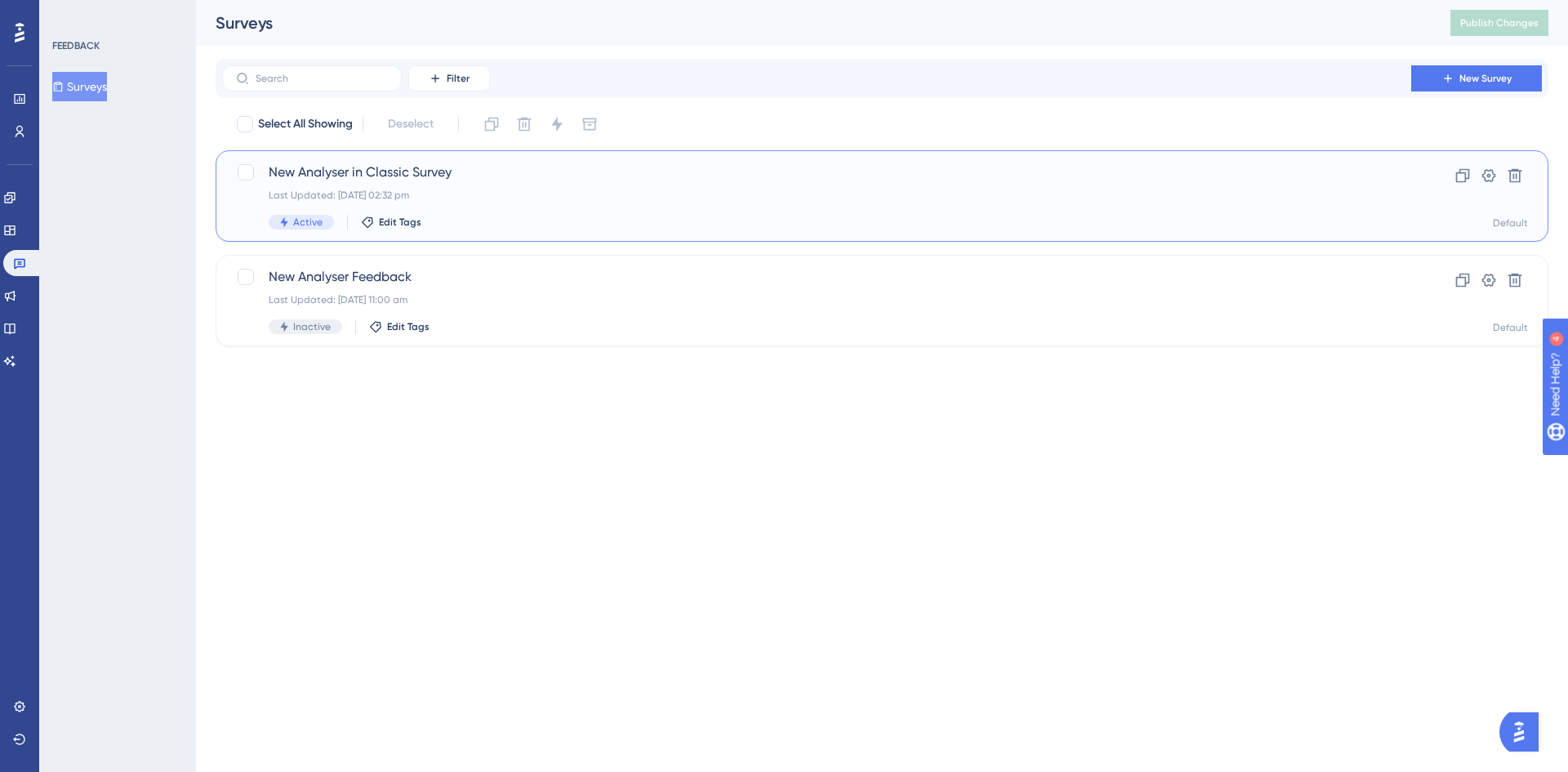
click at [556, 196] on div "Last Updated: [DATE] 02:32 pm" at bounding box center [816, 195] width 1096 height 13
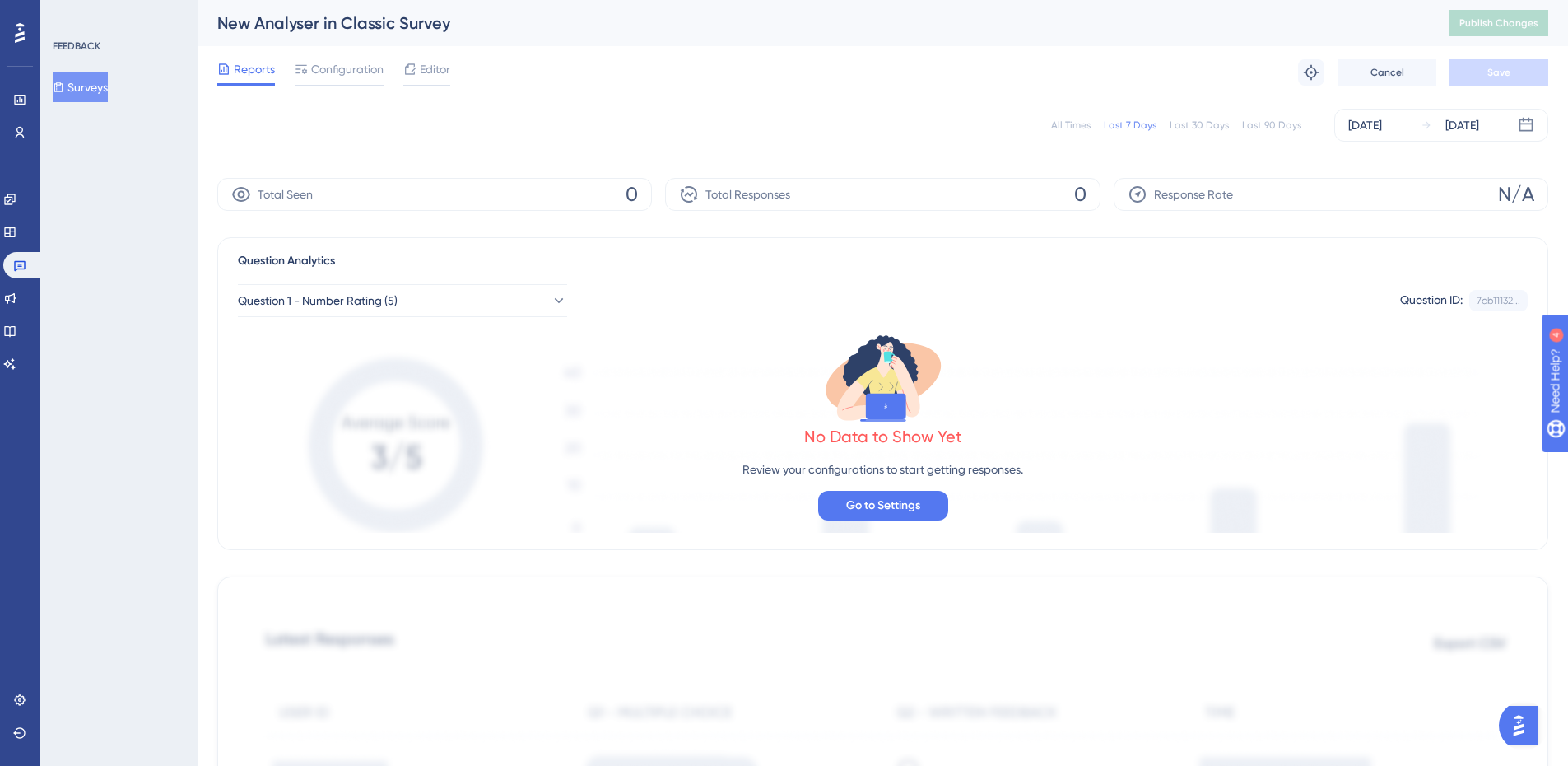
click at [1090, 129] on div "All Times" at bounding box center [1071, 125] width 40 height 13
click at [355, 83] on div at bounding box center [339, 84] width 89 height 3
